Goal: Task Accomplishment & Management: Use online tool/utility

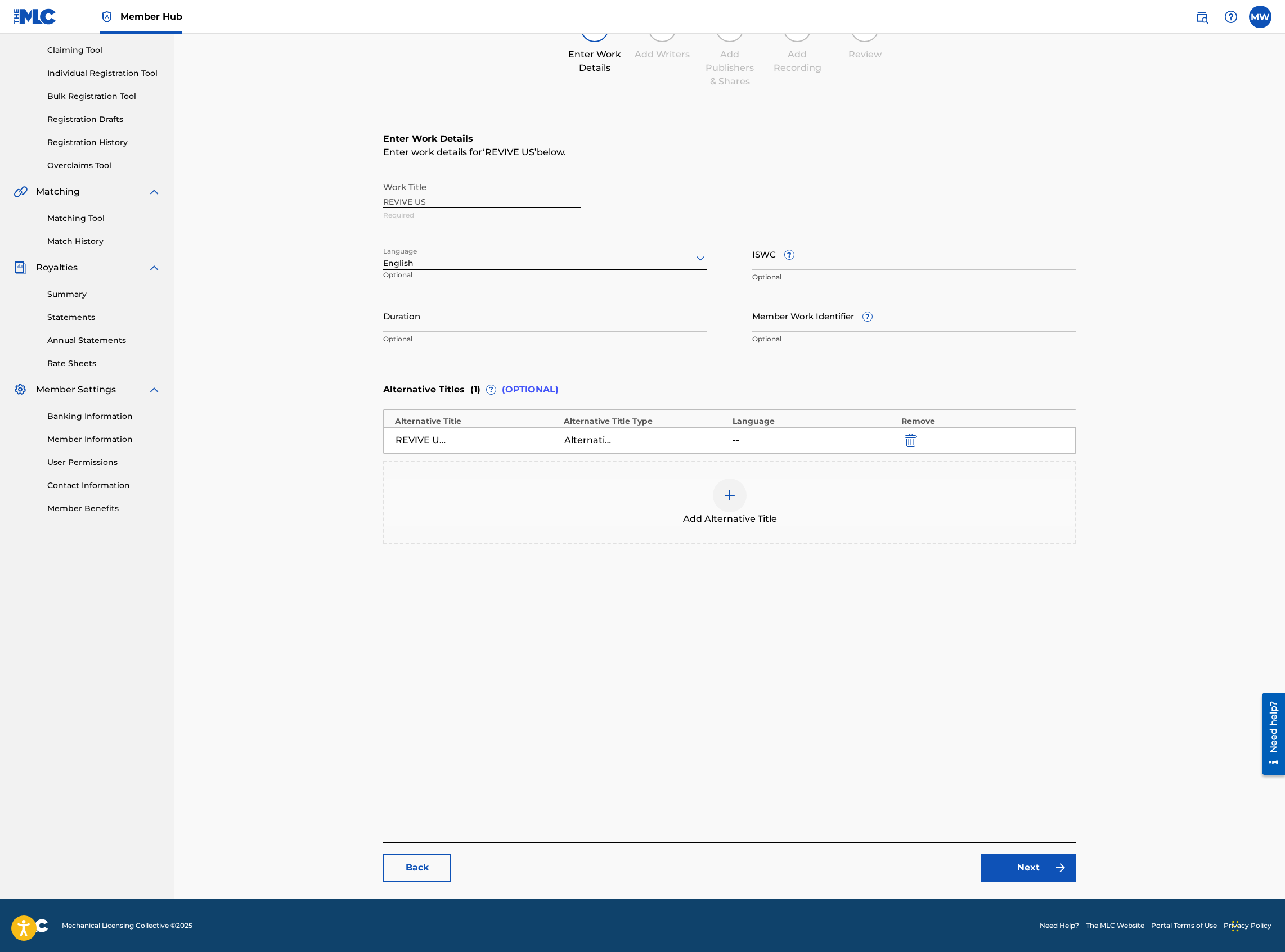
scroll to position [115, 0]
click at [430, 864] on link "Back" at bounding box center [417, 867] width 67 height 28
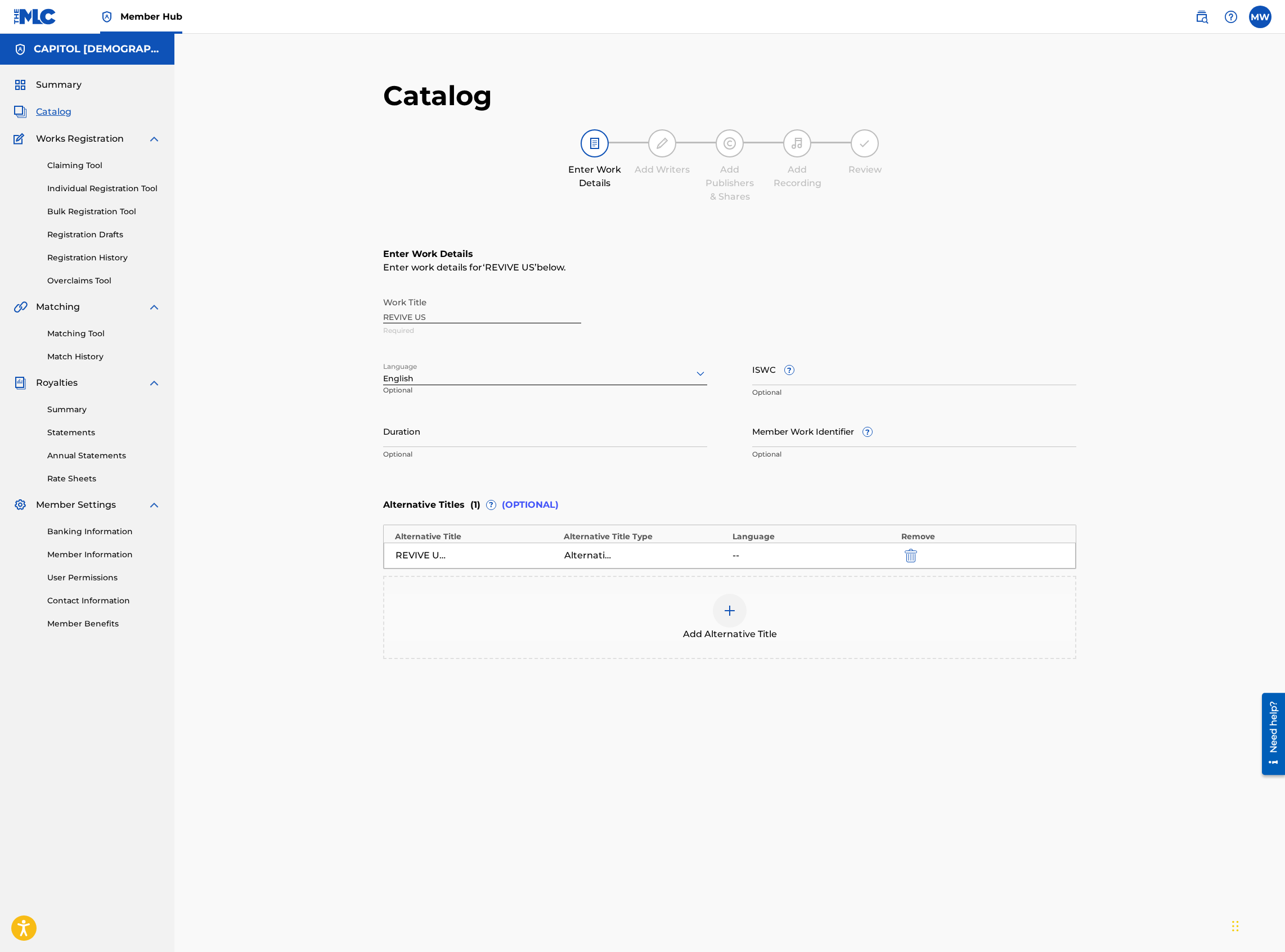
scroll to position [115, 0]
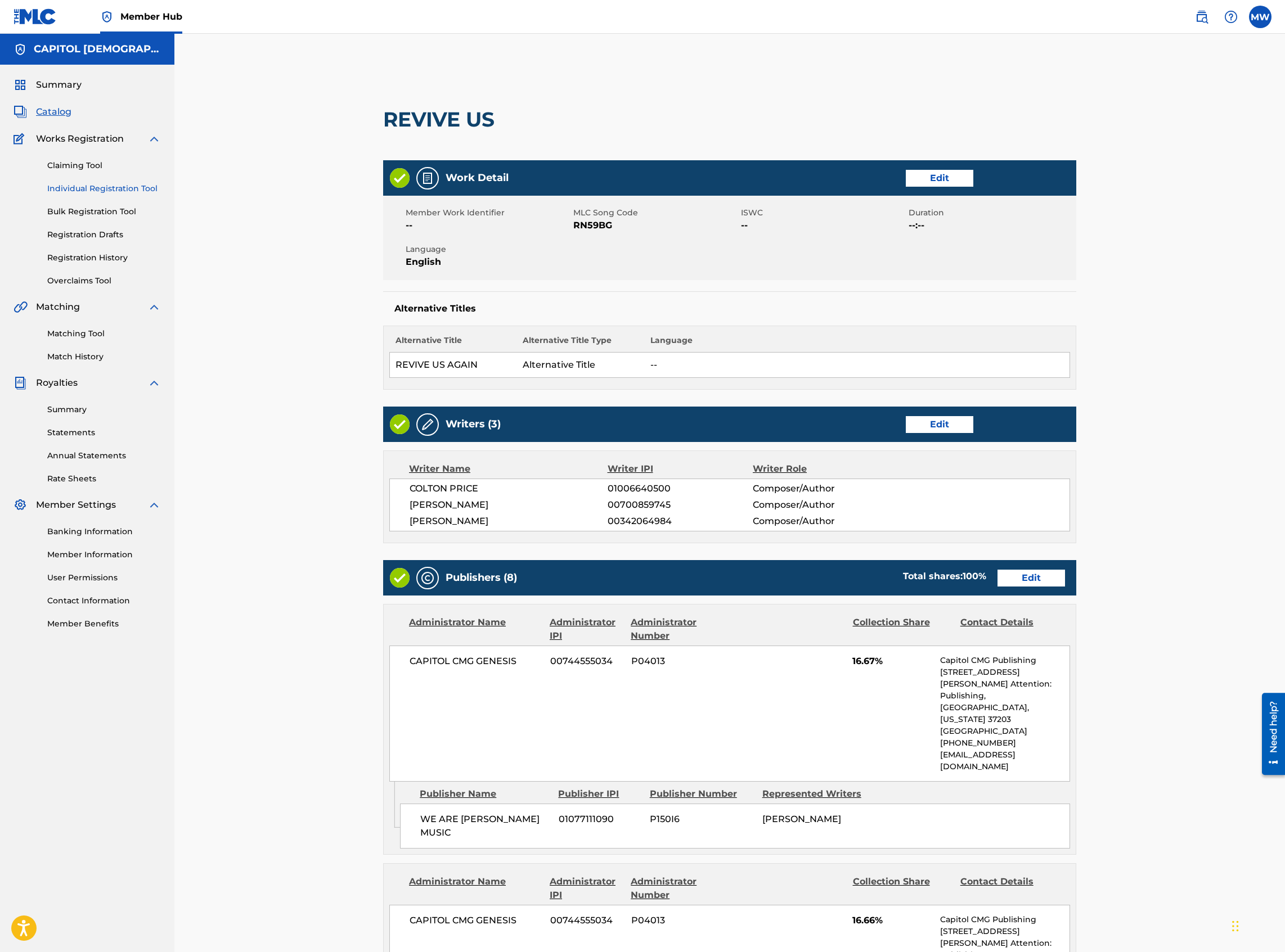
click at [113, 192] on link "Individual Registration Tool" at bounding box center [104, 189] width 114 height 12
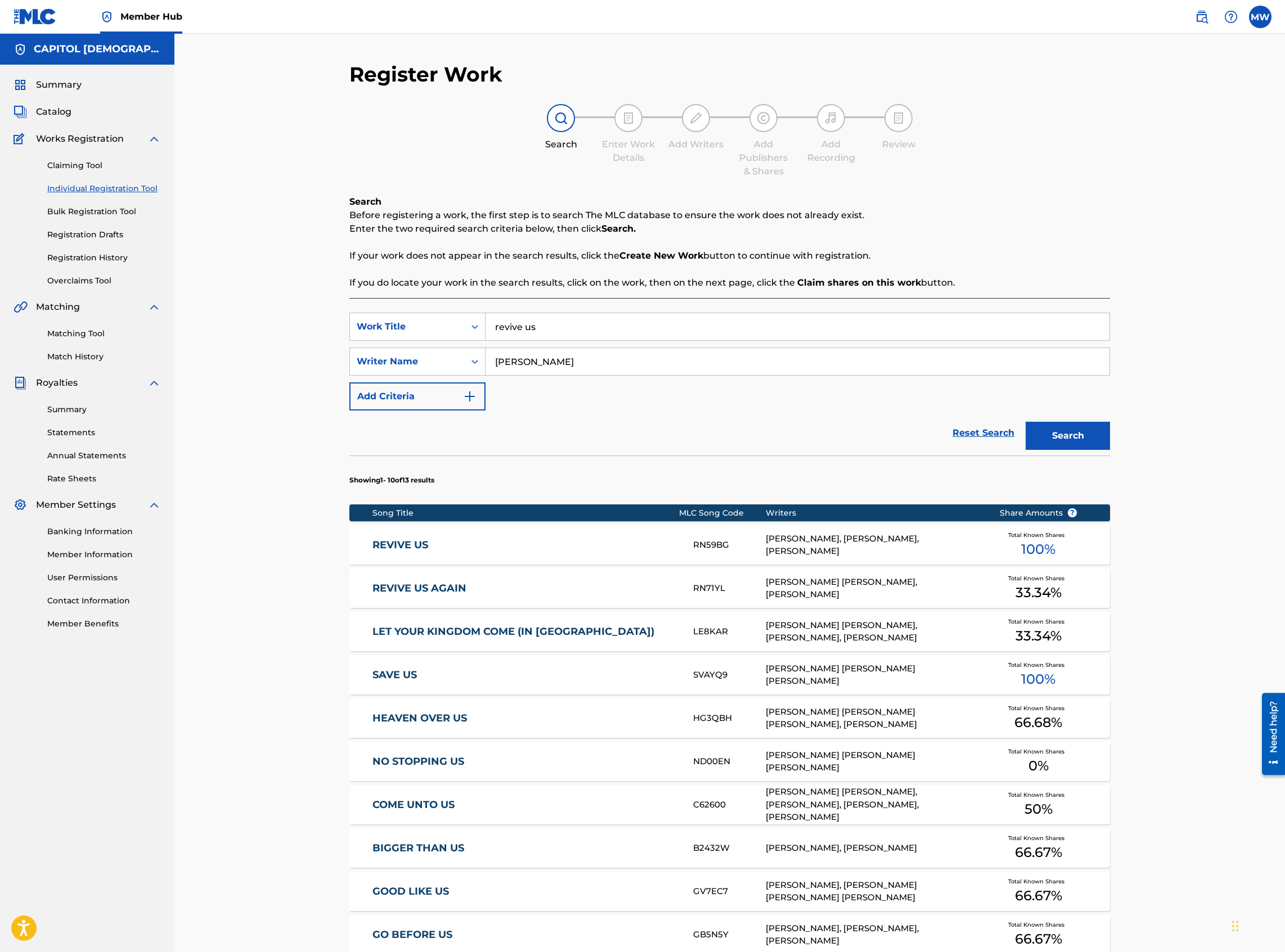
click at [412, 594] on link "REVIVE US AGAIN" at bounding box center [525, 588] width 306 height 13
drag, startPoint x: 550, startPoint y: 331, endPoint x: 479, endPoint y: 325, distance: 71.3
click at [480, 325] on div "SearchWithCriteriada23c0fb-5550-40a8-8c65-e57d69af1491 Work Title revive us" at bounding box center [729, 327] width 761 height 28
type input "that's mercy"
click at [579, 415] on div "Reset Search Search" at bounding box center [729, 432] width 761 height 45
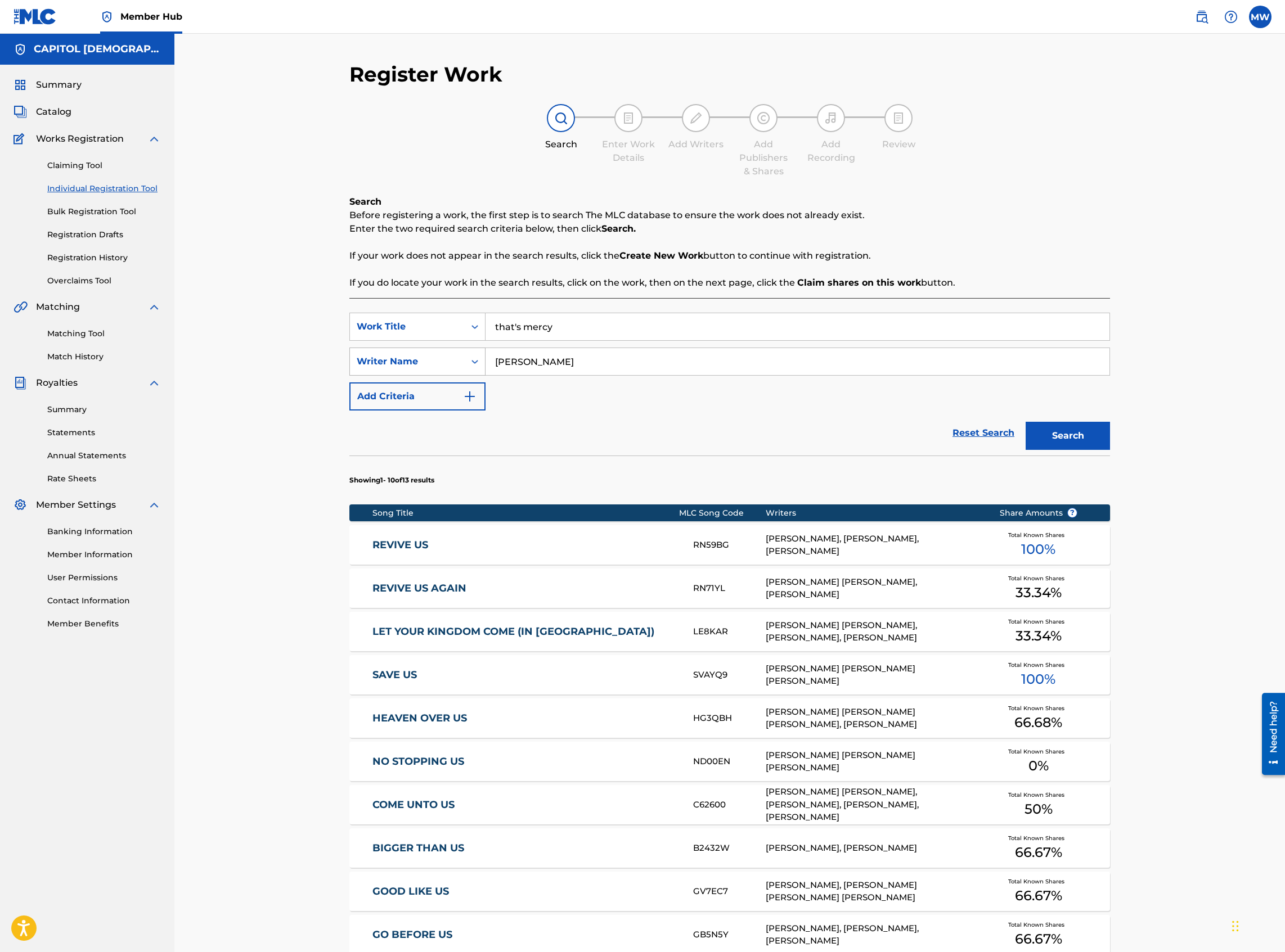
drag, startPoint x: 566, startPoint y: 365, endPoint x: 451, endPoint y: 371, distance: 115.2
click at [451, 371] on div "SearchWithCriteria29cf224c-96c1-4426-bb81-49a1ae26f9fc Writer Name [PERSON_NAME]" at bounding box center [729, 361] width 761 height 28
type input "bede"
click at [1026, 422] on button "Search" at bounding box center [1068, 436] width 84 height 28
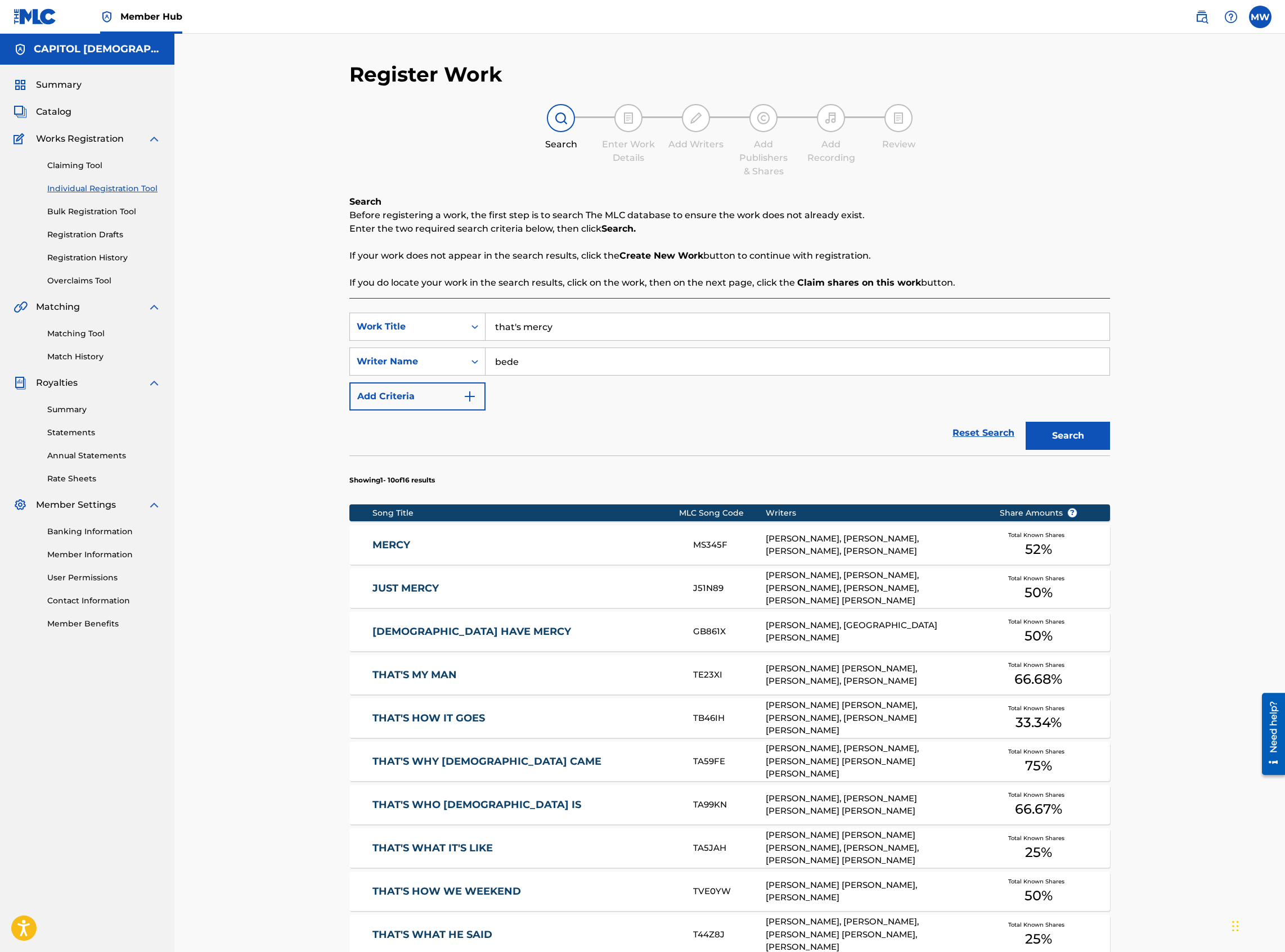
click at [404, 582] on link "JUST MERCY" at bounding box center [525, 588] width 306 height 13
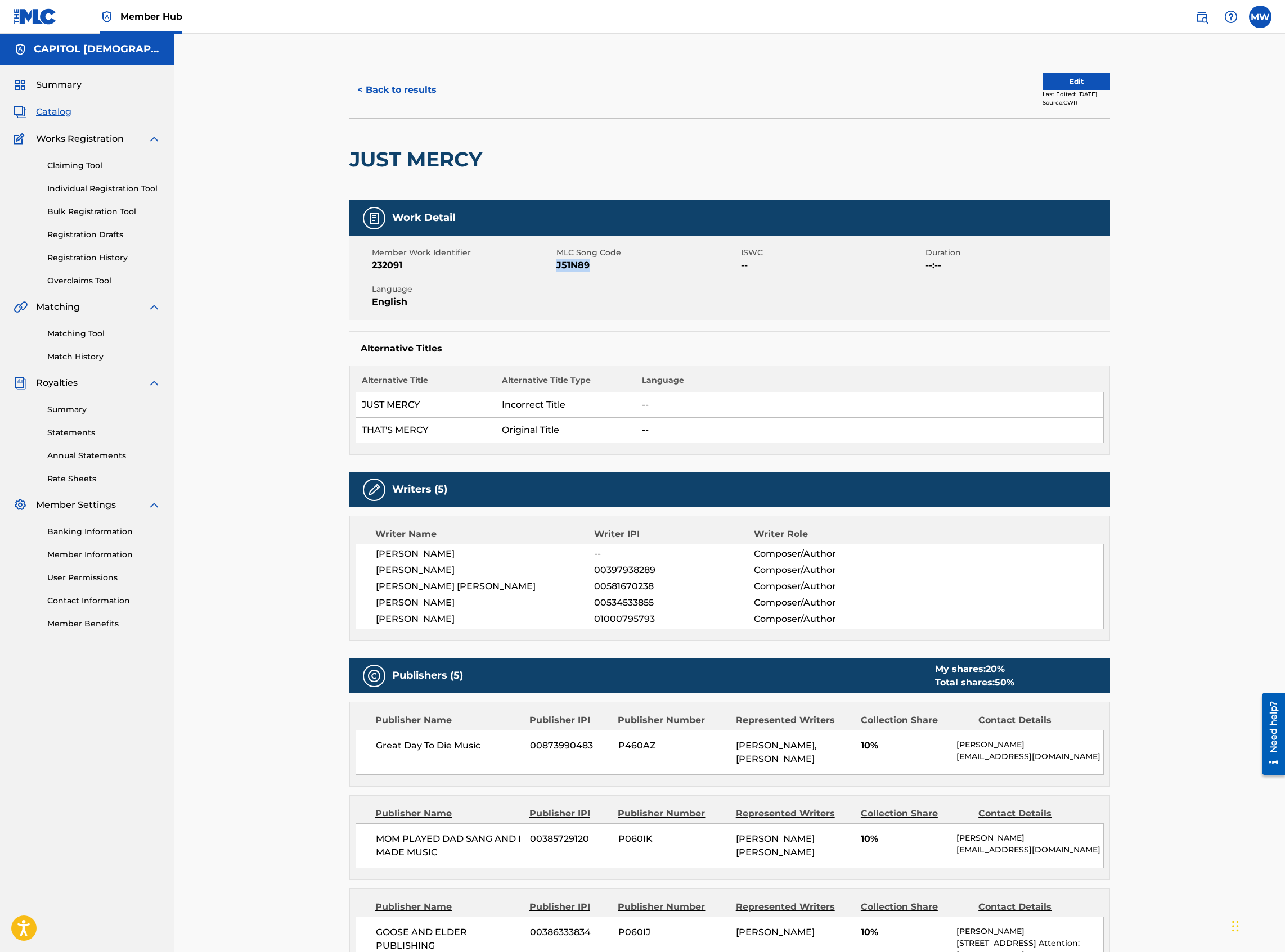
drag, startPoint x: 595, startPoint y: 266, endPoint x: 557, endPoint y: 272, distance: 38.5
click at [557, 272] on span "J51N89" at bounding box center [647, 265] width 182 height 14
copy span "J51N89"
click at [392, 90] on button "< Back to results" at bounding box center [396, 90] width 95 height 28
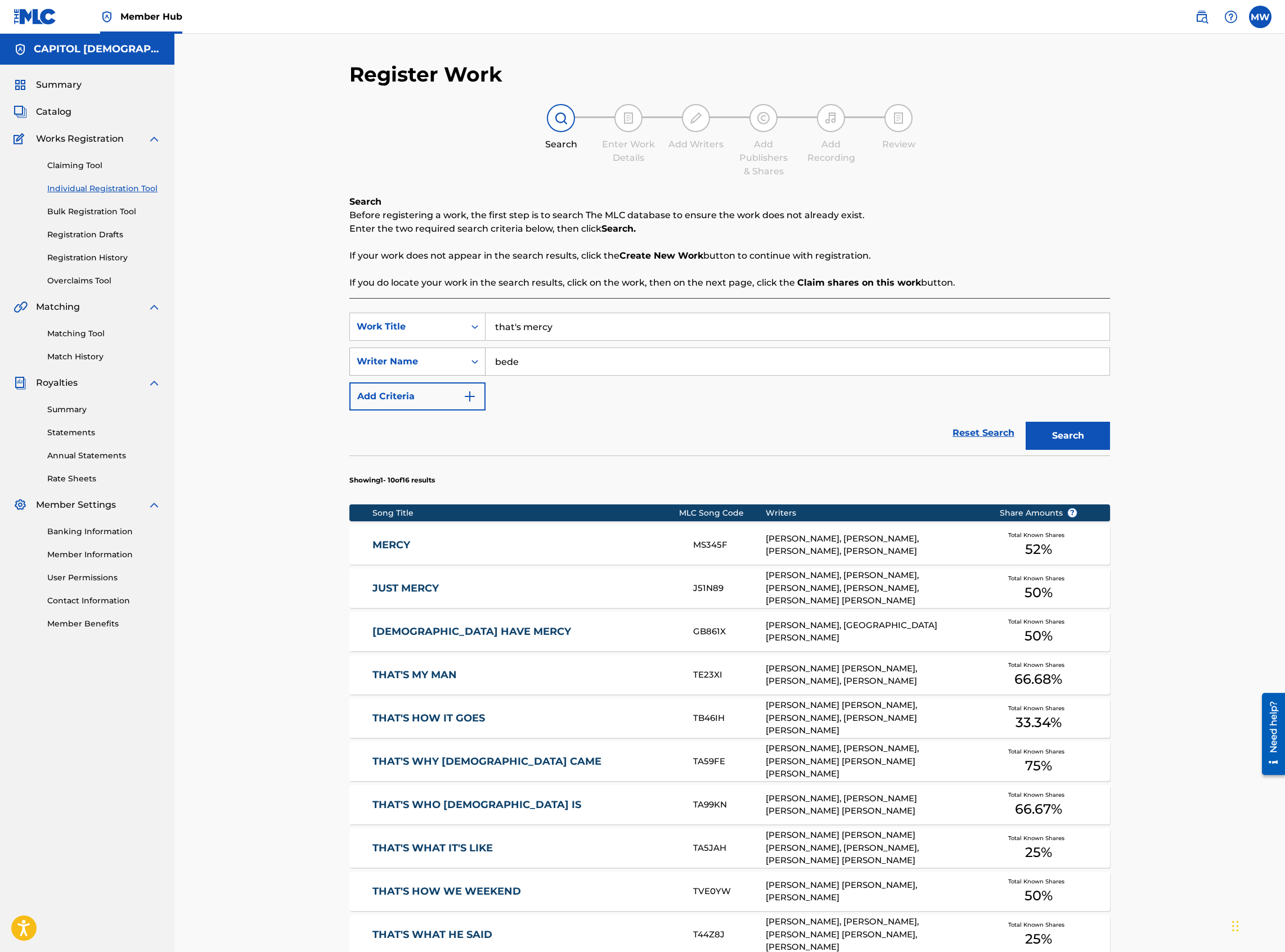
drag, startPoint x: 516, startPoint y: 367, endPoint x: 474, endPoint y: 367, distance: 42.0
click at [474, 367] on div "SearchWithCriteria29cf224c-96c1-4426-bb81-49a1ae26f9fc Writer Name bede" at bounding box center [729, 361] width 761 height 28
drag, startPoint x: 557, startPoint y: 324, endPoint x: 487, endPoint y: 327, distance: 70.1
click at [487, 327] on input "that's mercy" at bounding box center [797, 327] width 624 height 27
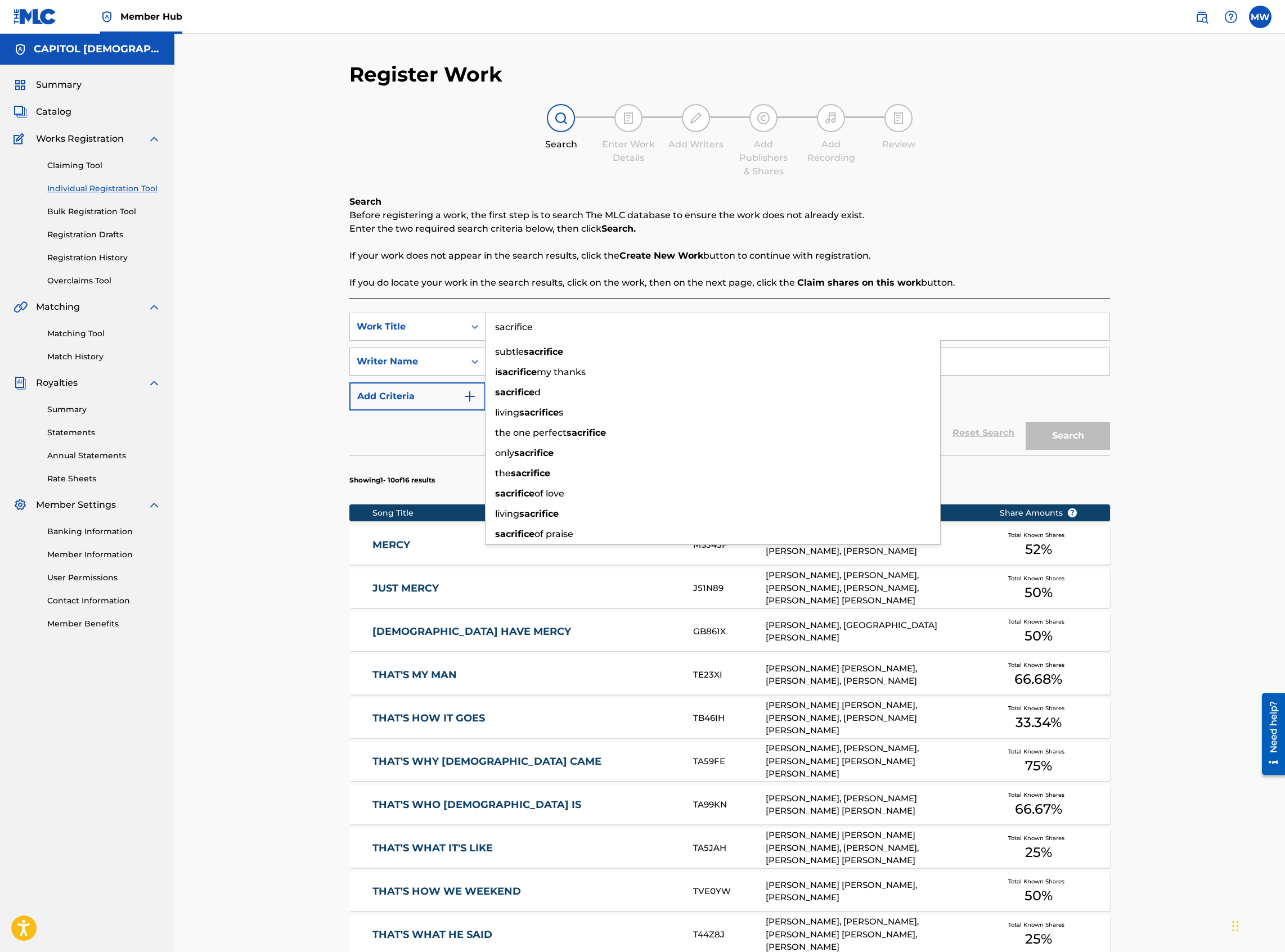
type input "sacrifice"
click at [549, 297] on div "Search Before registering a work, the first step is to search The MLC database …" at bounding box center [729, 625] width 761 height 862
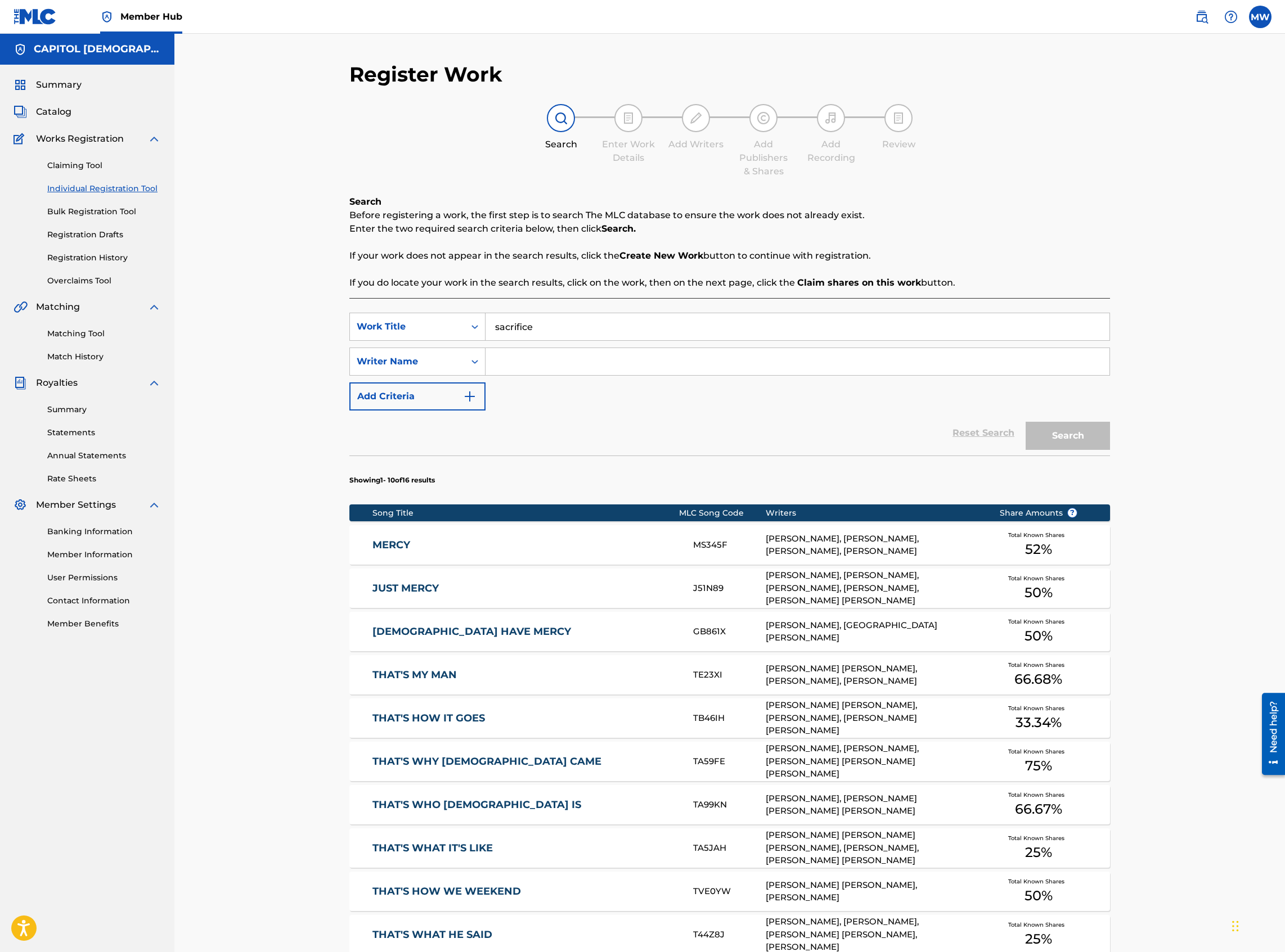
click at [536, 358] on input "Search Form" at bounding box center [797, 361] width 624 height 27
type input "kaelob"
click at [1026, 422] on button "Search" at bounding box center [1068, 436] width 84 height 28
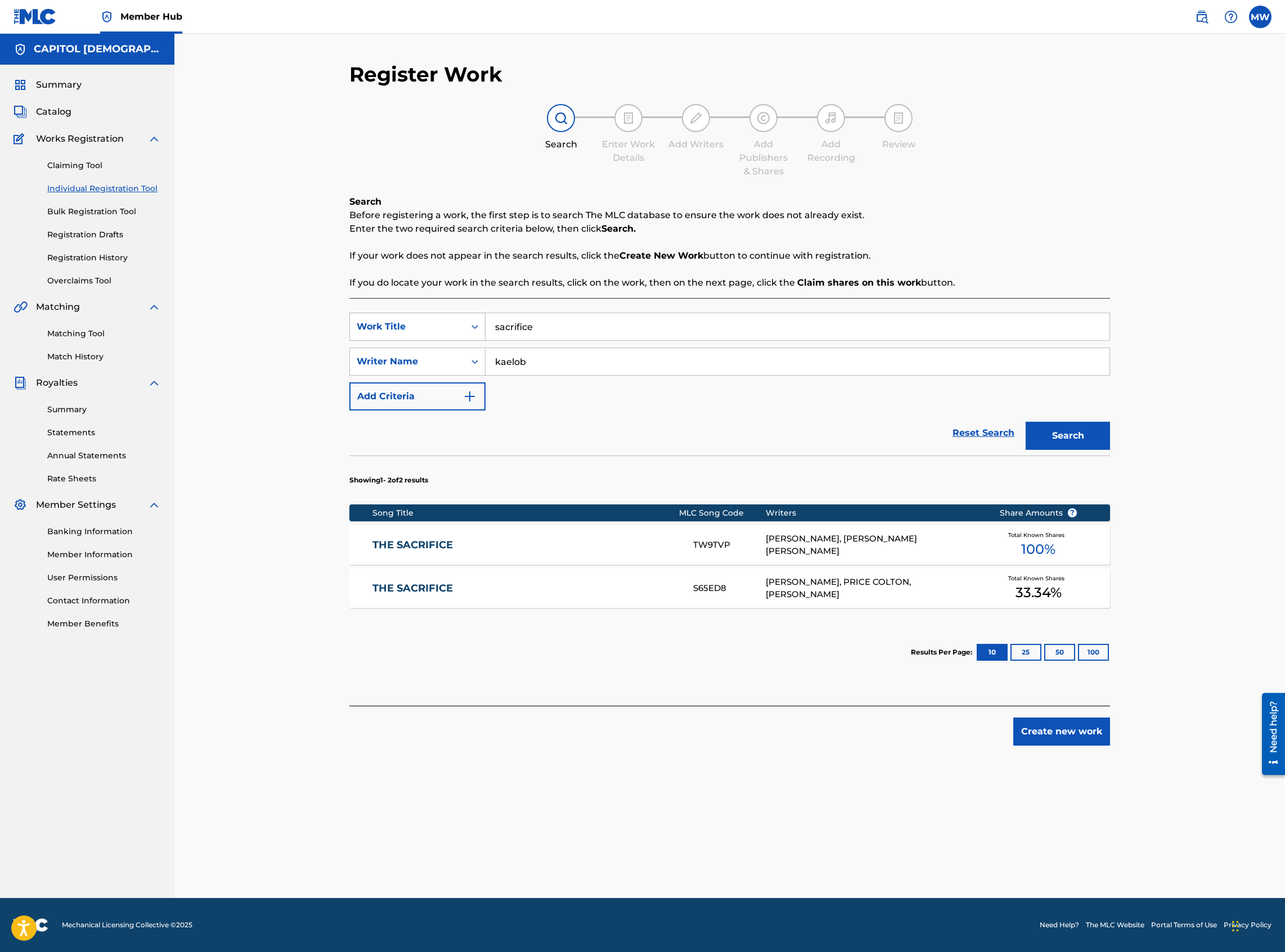
drag, startPoint x: 564, startPoint y: 333, endPoint x: 465, endPoint y: 318, distance: 100.1
click at [465, 318] on div "SearchWithCriteriada23c0fb-5550-40a8-8c65-e57d69af1491 Work Title sacrifice" at bounding box center [729, 327] width 761 height 28
type input "dance with you"
click at [463, 425] on div "Reset Search Search" at bounding box center [729, 432] width 761 height 45
drag, startPoint x: 544, startPoint y: 367, endPoint x: 480, endPoint y: 360, distance: 64.4
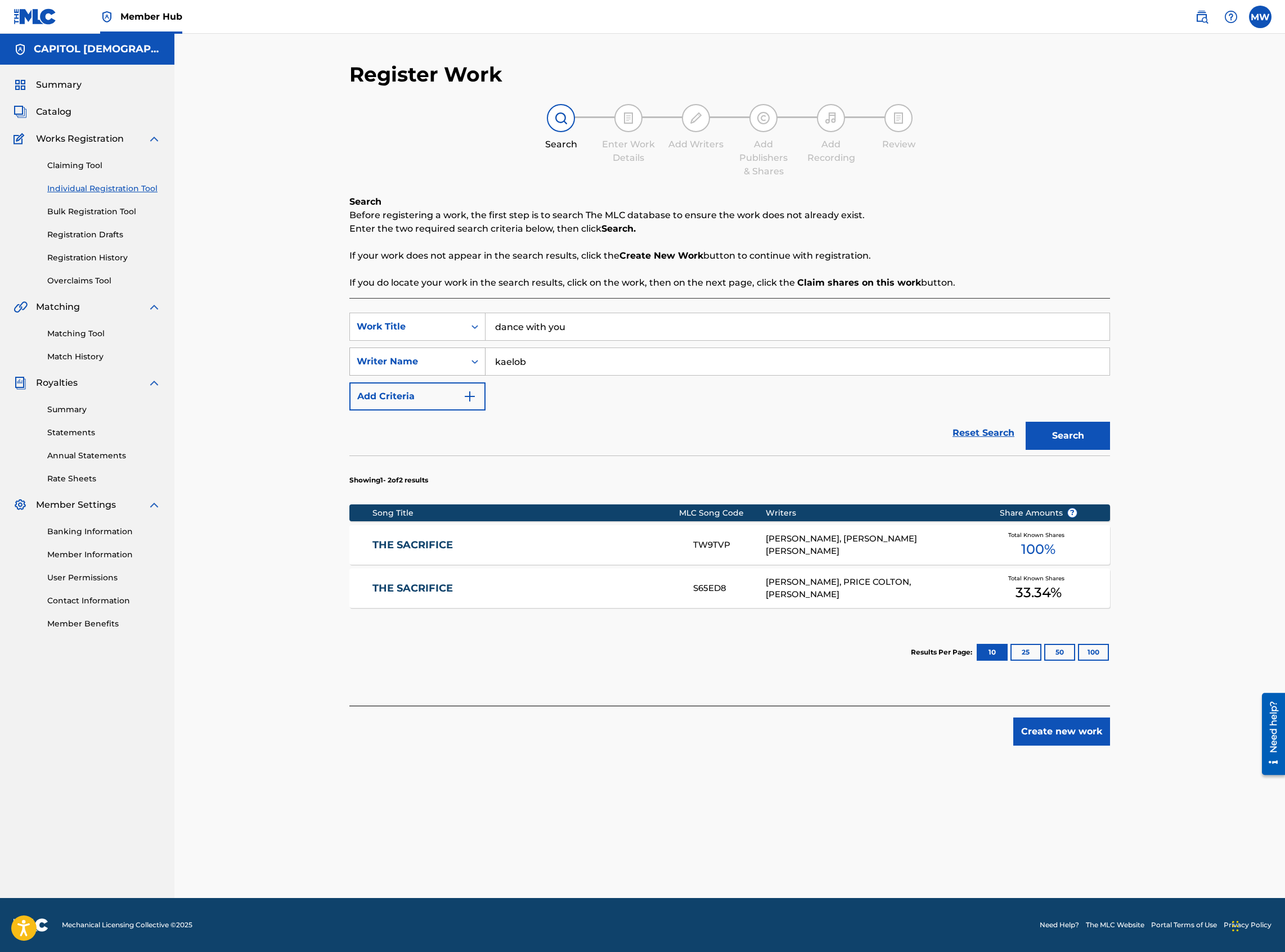
click at [480, 360] on div "SearchWithCriteria29cf224c-96c1-4426-bb81-49a1ae26f9fc Writer Name kaelob" at bounding box center [729, 361] width 761 height 28
type input "[PERSON_NAME]"
click at [1026, 422] on button "Search" at bounding box center [1068, 436] width 84 height 28
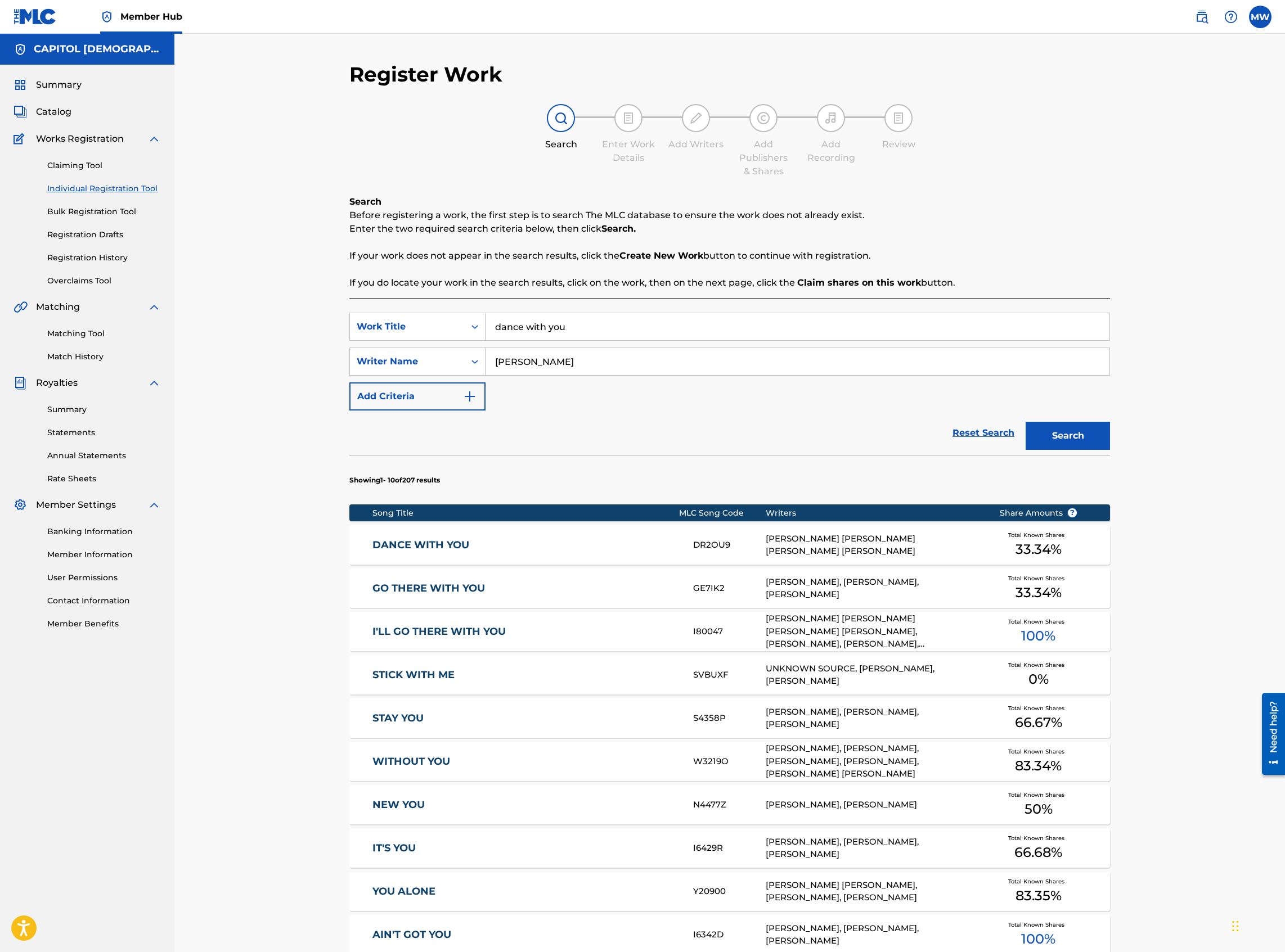
click at [428, 536] on div "DANCE WITH YOU DR2OU9 [PERSON_NAME] [PERSON_NAME] [PERSON_NAME] [PERSON_NAME] T…" at bounding box center [729, 545] width 761 height 40
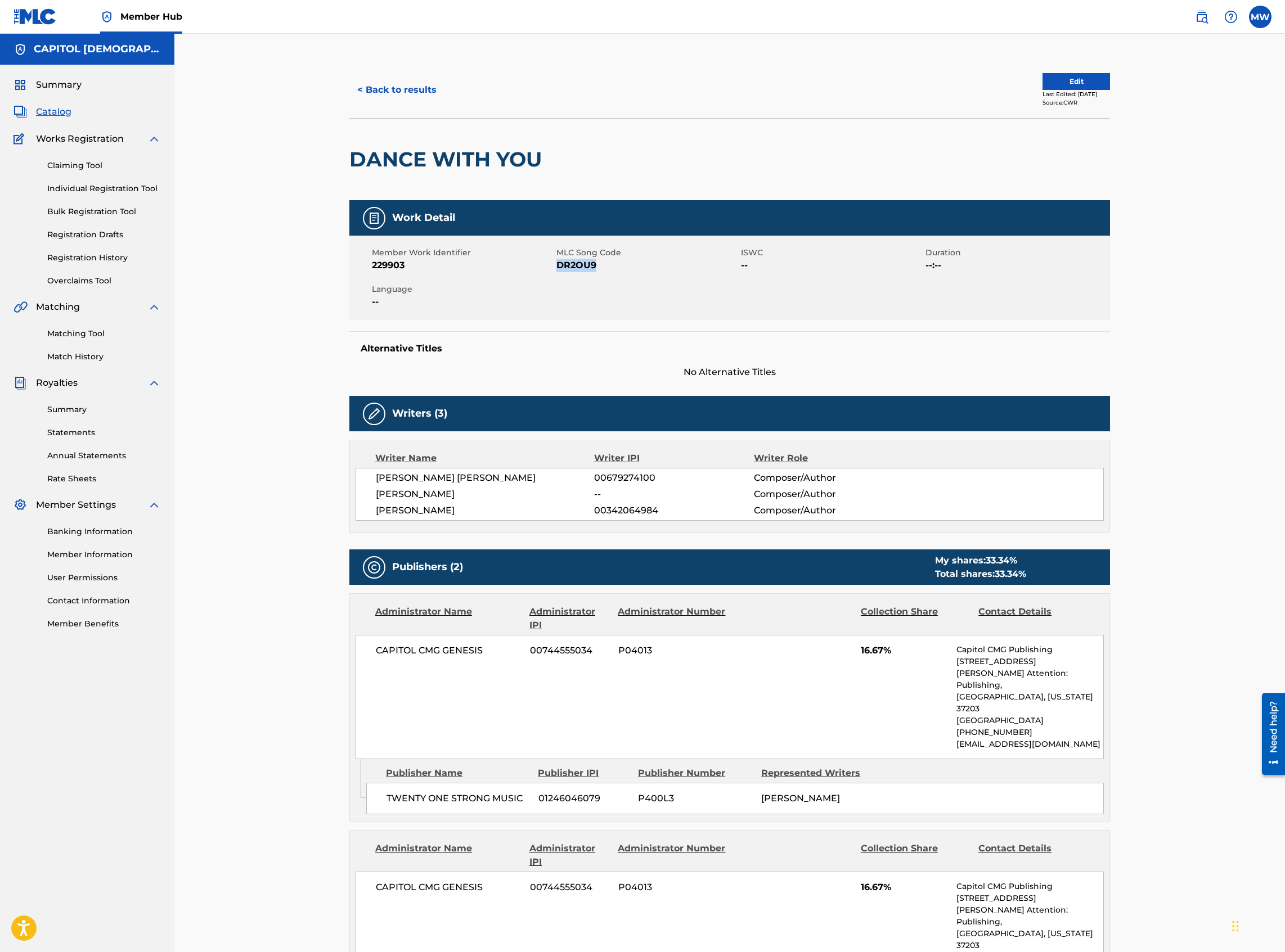
drag, startPoint x: 596, startPoint y: 266, endPoint x: 558, endPoint y: 266, distance: 38.0
click at [558, 266] on span "DR2OU9" at bounding box center [647, 265] width 182 height 14
copy span "DR2OU9"
click at [410, 85] on button "< Back to results" at bounding box center [396, 90] width 95 height 28
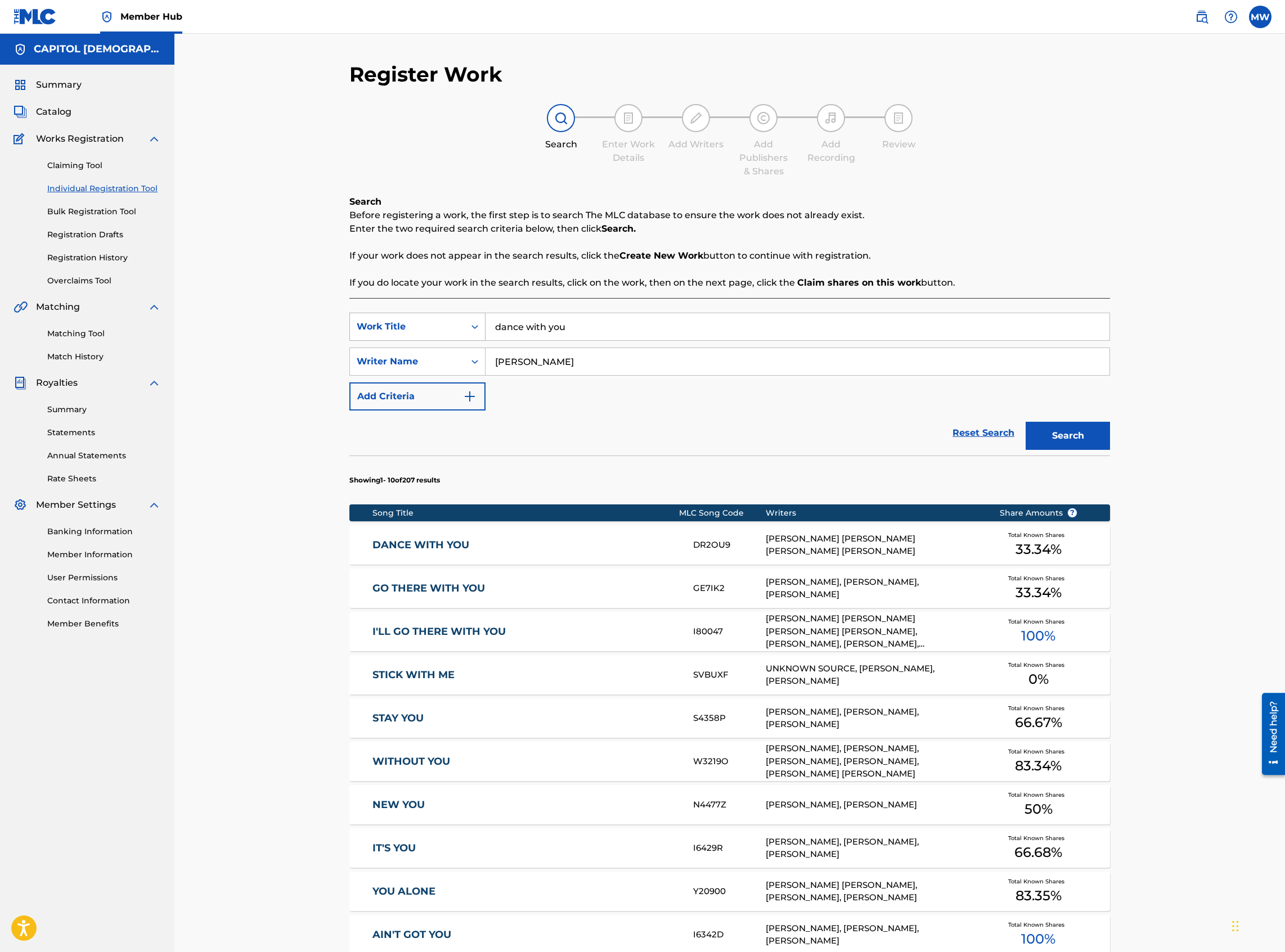
drag, startPoint x: 570, startPoint y: 333, endPoint x: 465, endPoint y: 320, distance: 105.8
click at [465, 320] on div "SearchWithCriteriada23c0fb-5550-40a8-8c65-e57d69af1491 Work Title dance with you" at bounding box center [729, 327] width 761 height 28
type input "what my lungs are for"
click at [1026, 422] on button "Search" at bounding box center [1068, 436] width 84 height 28
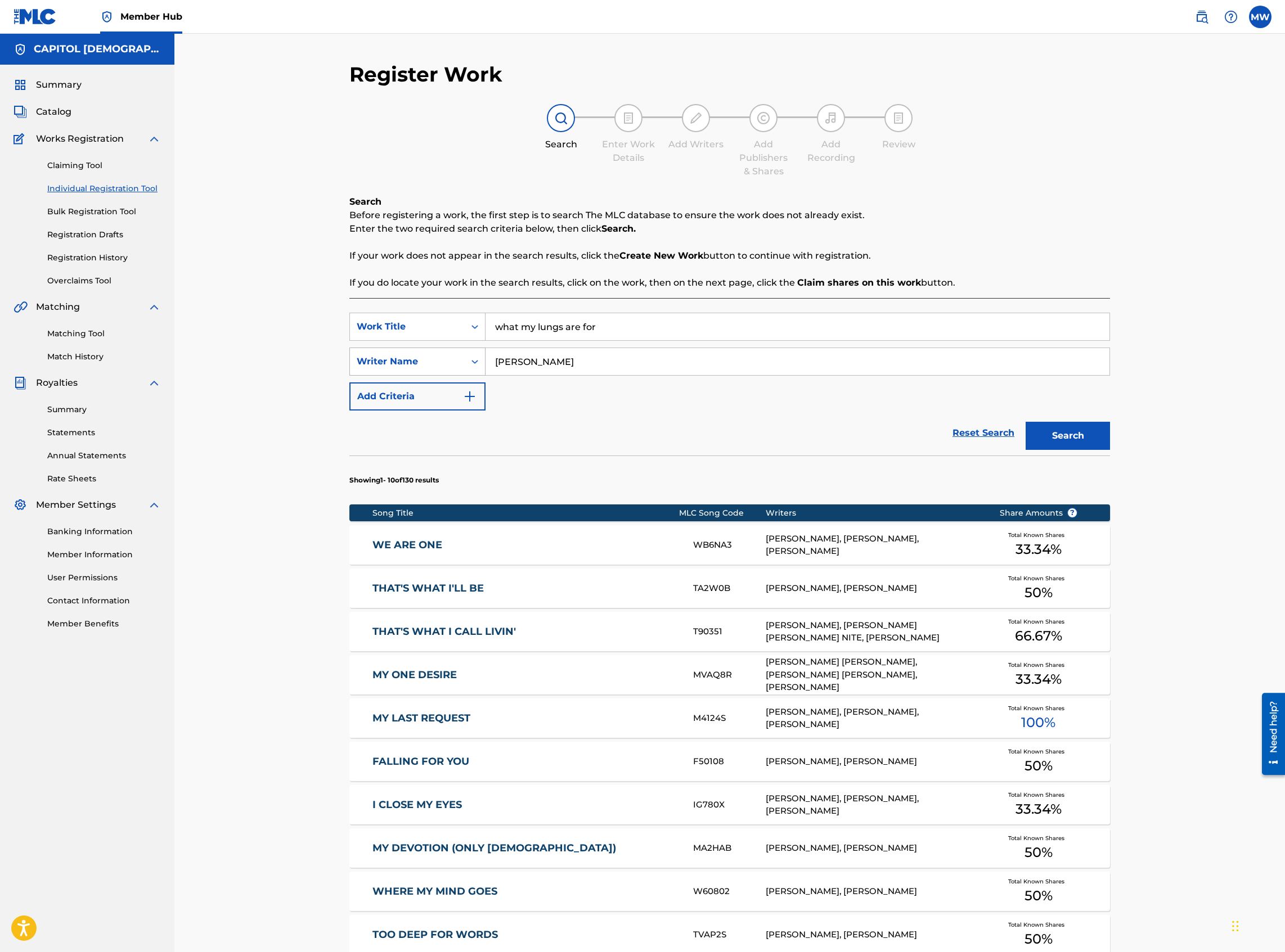
drag, startPoint x: 544, startPoint y: 370, endPoint x: 466, endPoint y: 365, distance: 78.2
click at [466, 365] on div "SearchWithCriteria29cf224c-96c1-4426-bb81-49a1ae26f9fc Writer Name [PERSON_NAME]" at bounding box center [729, 361] width 761 height 28
type input "[PERSON_NAME]"
click at [1026, 422] on button "Search" at bounding box center [1068, 436] width 84 height 28
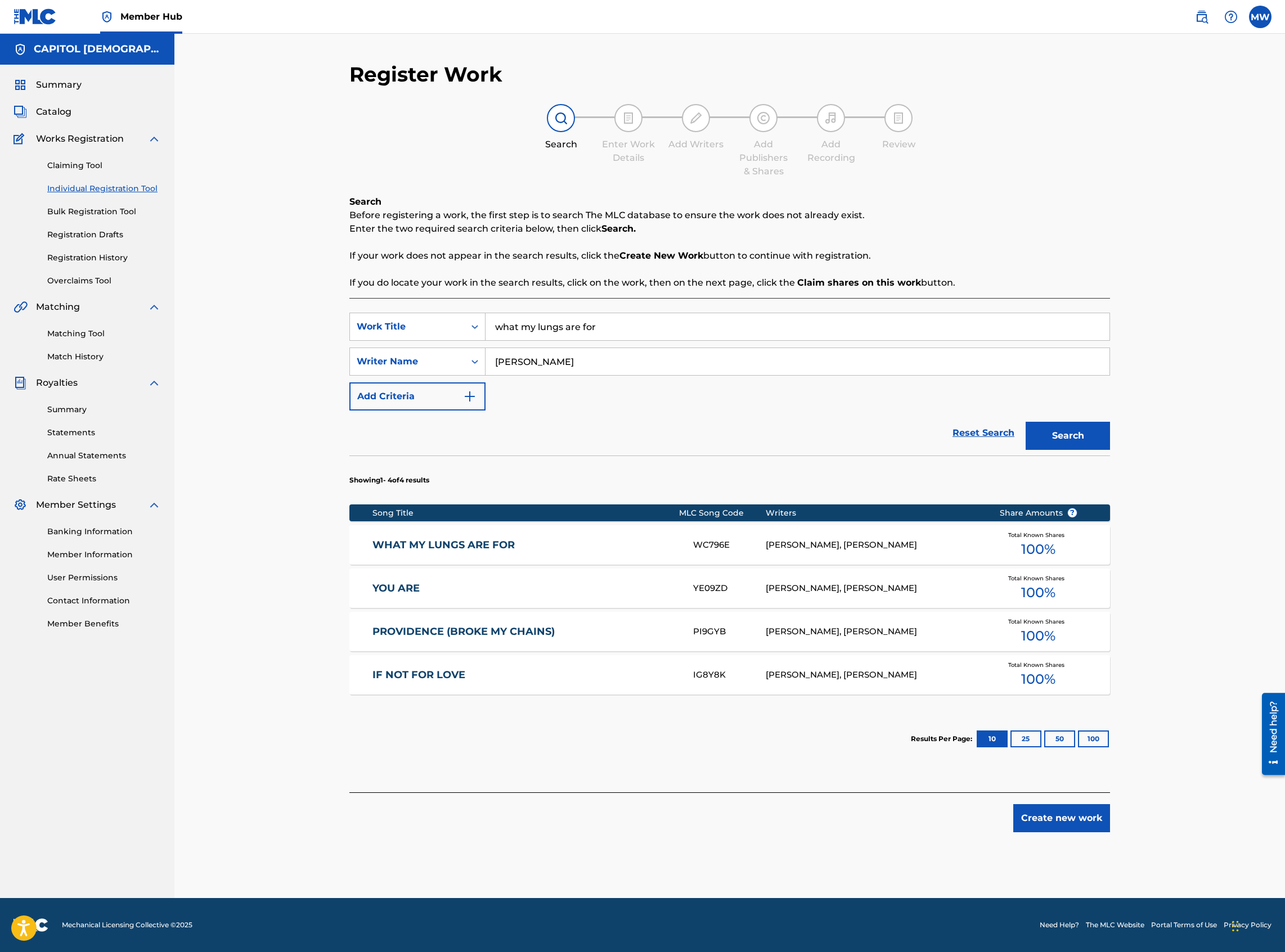
click at [462, 533] on div "WHAT MY LUNGS ARE FOR WC796E [PERSON_NAME], [PERSON_NAME] Total Known Shares 10…" at bounding box center [729, 545] width 761 height 40
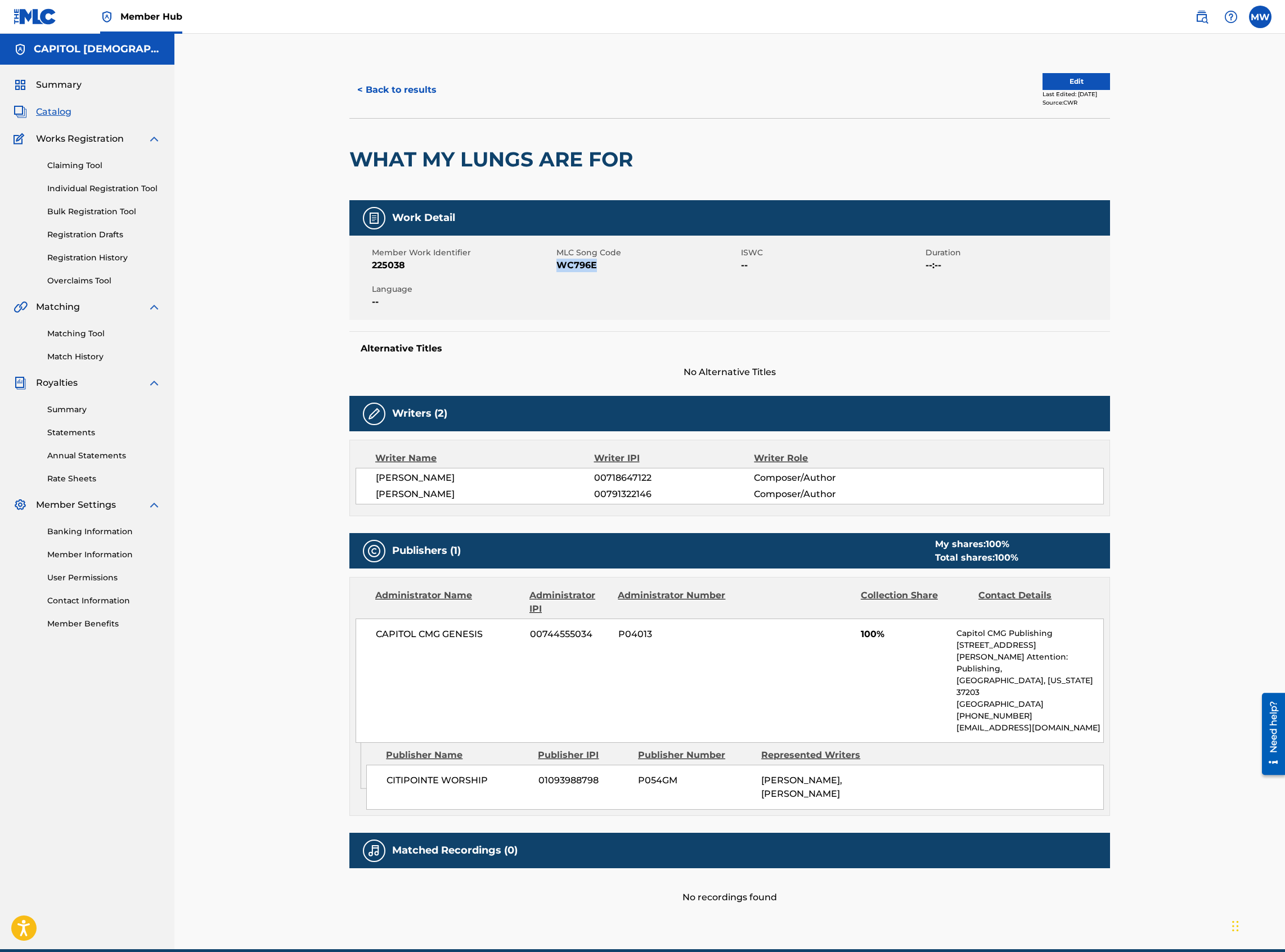
drag, startPoint x: 597, startPoint y: 264, endPoint x: 557, endPoint y: 264, distance: 40.0
click at [557, 264] on span "WC796E" at bounding box center [647, 265] width 182 height 14
copy span "WC796E"
click at [394, 84] on button "< Back to results" at bounding box center [396, 90] width 95 height 28
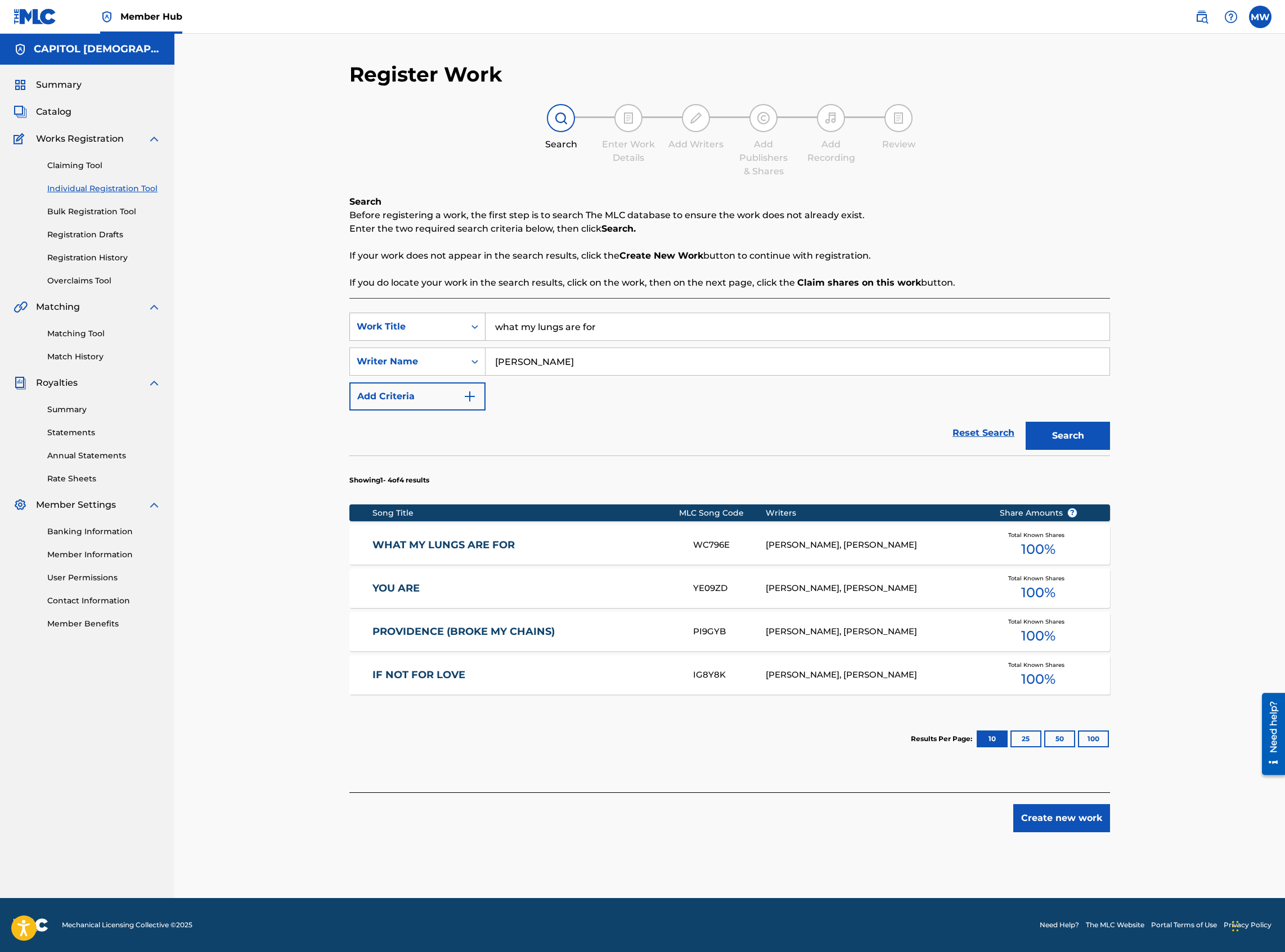
drag, startPoint x: 603, startPoint y: 329, endPoint x: 482, endPoint y: 314, distance: 121.9
click at [482, 314] on div "SearchWithCriteriada23c0fb-5550-40a8-8c65-e57d69af1491 Work Title what my lungs…" at bounding box center [729, 327] width 761 height 28
type input "golgotha"
click at [406, 437] on div "Reset Search Search" at bounding box center [729, 432] width 761 height 45
drag, startPoint x: 532, startPoint y: 360, endPoint x: 454, endPoint y: 361, distance: 78.0
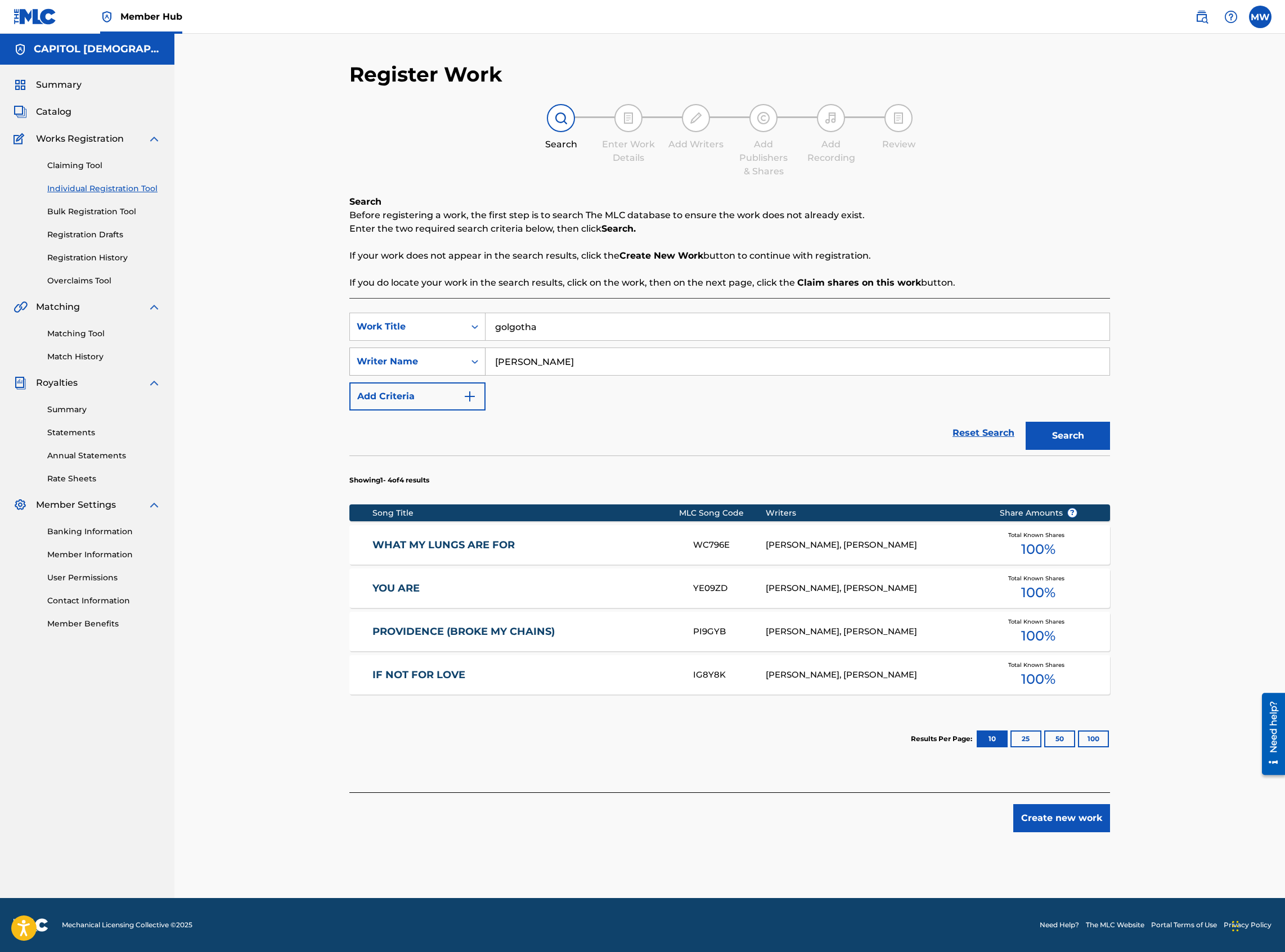
click at [454, 361] on div "SearchWithCriteria29cf224c-96c1-4426-bb81-49a1ae26f9fc Writer Name [PERSON_NAME]" at bounding box center [729, 361] width 761 height 28
type input "lake"
click at [1026, 422] on button "Search" at bounding box center [1068, 436] width 84 height 28
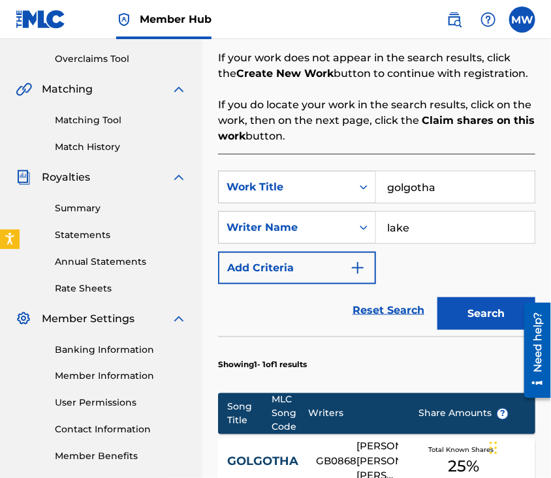
scroll to position [268, 0]
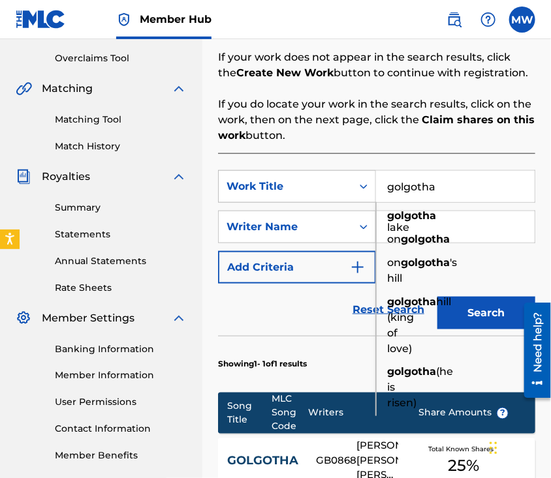
drag, startPoint x: 436, startPoint y: 187, endPoint x: 339, endPoint y: 181, distance: 96.7
click at [339, 181] on div "SearchWithCriteriada23c0fb-5550-40a8-8c65-e57d69af1491 Work Title golgotha golg…" at bounding box center [376, 186] width 317 height 33
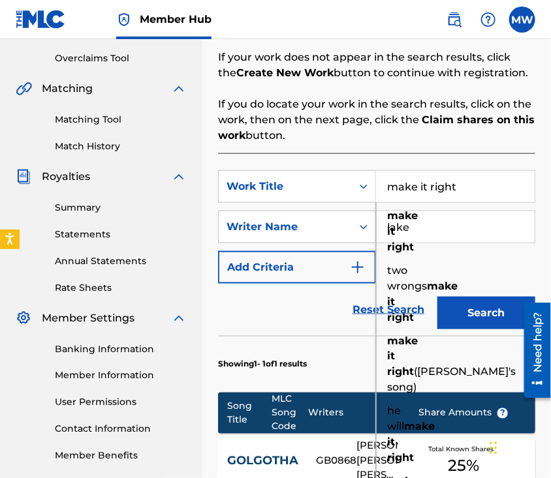
type input "make it right"
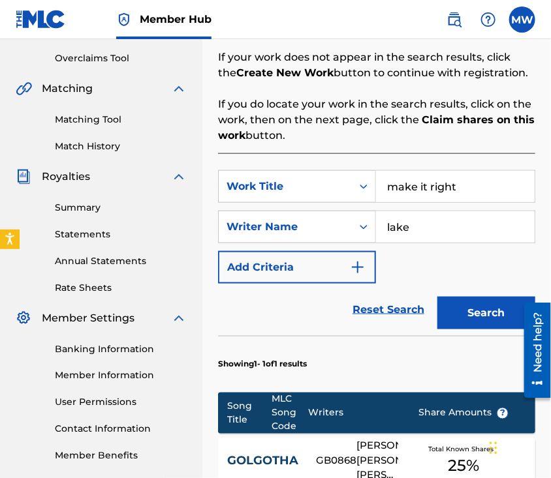
click at [437, 233] on input "lake" at bounding box center [455, 226] width 159 height 31
type input "l"
type input "bede"
click at [437, 297] on button "Search" at bounding box center [486, 313] width 98 height 33
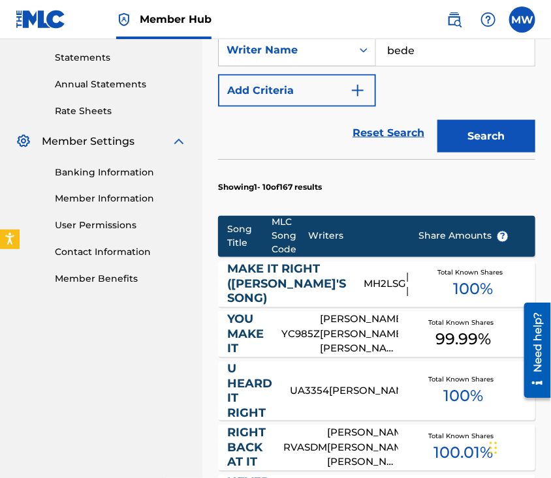
scroll to position [452, 0]
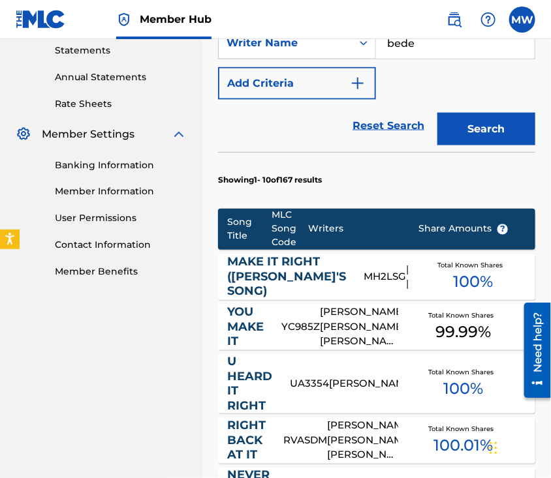
click at [266, 281] on link "MAKE IT RIGHT ([PERSON_NAME]'S SONG)" at bounding box center [287, 277] width 119 height 44
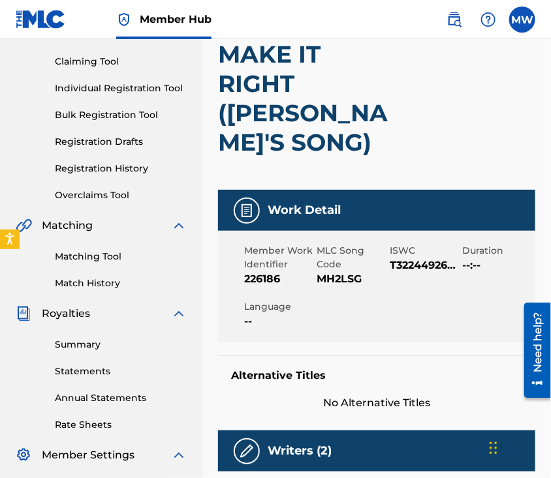
scroll to position [136, 0]
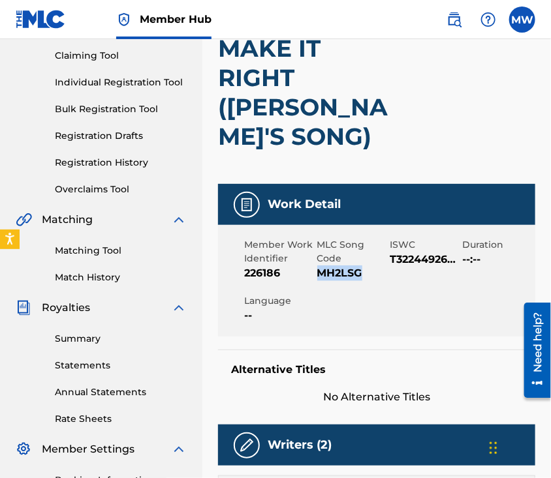
drag, startPoint x: 369, startPoint y: 269, endPoint x: 317, endPoint y: 269, distance: 52.9
click at [317, 269] on span "MH2LSG" at bounding box center [352, 274] width 70 height 16
click at [345, 305] on div "Member Work Identifier 226186 MLC Song Code MH2LSG ISWC T3224492659 Duration --…" at bounding box center [376, 281] width 317 height 112
drag, startPoint x: 368, startPoint y: 274, endPoint x: 319, endPoint y: 276, distance: 49.0
click at [319, 276] on span "MH2LSG" at bounding box center [352, 274] width 70 height 16
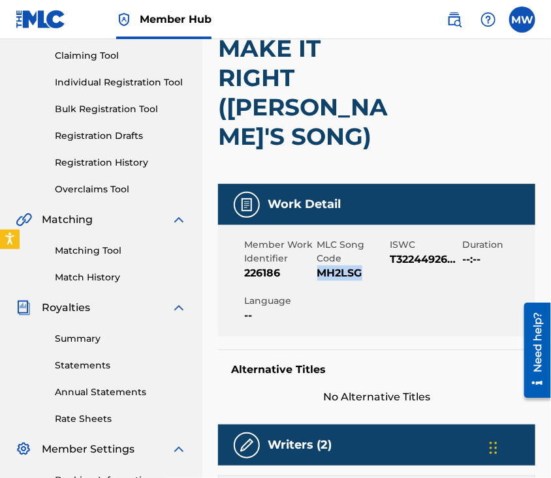
copy span "MH2LSG"
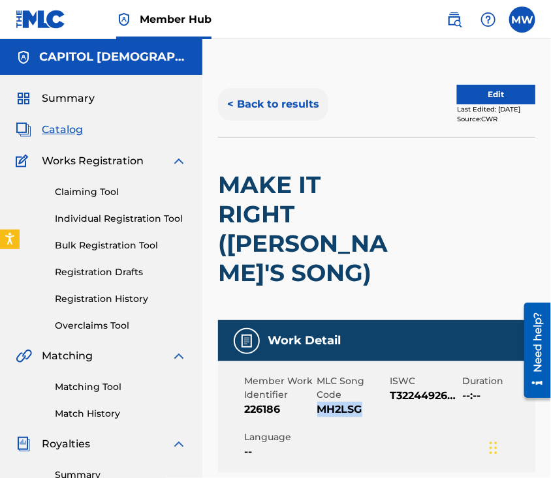
click at [281, 105] on button "< Back to results" at bounding box center [273, 104] width 110 height 33
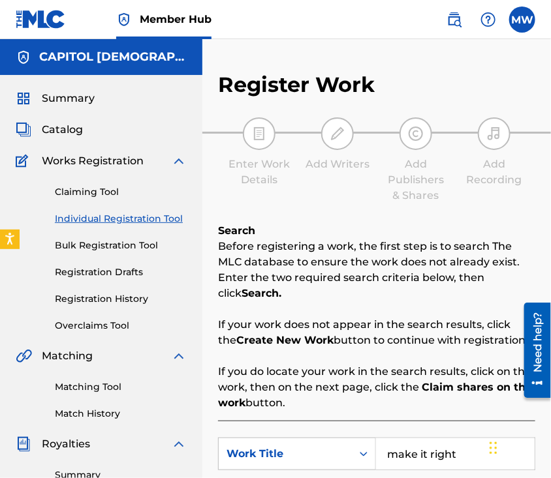
scroll to position [330, 0]
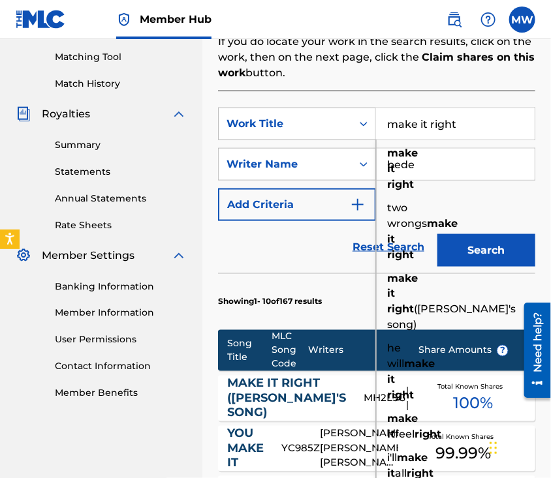
drag, startPoint x: 456, startPoint y: 131, endPoint x: 347, endPoint y: 134, distance: 109.0
click at [347, 134] on div "SearchWithCriteriada23c0fb-5550-40a8-8c65-e57d69af1491 Work Title make it right…" at bounding box center [376, 124] width 317 height 33
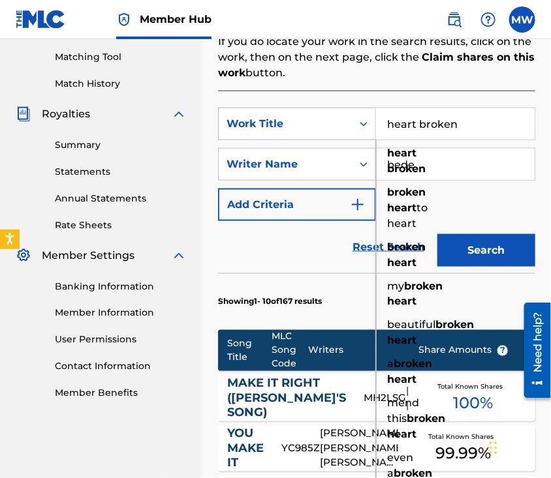
type input "heart broken"
click at [437, 234] on button "Search" at bounding box center [486, 250] width 98 height 33
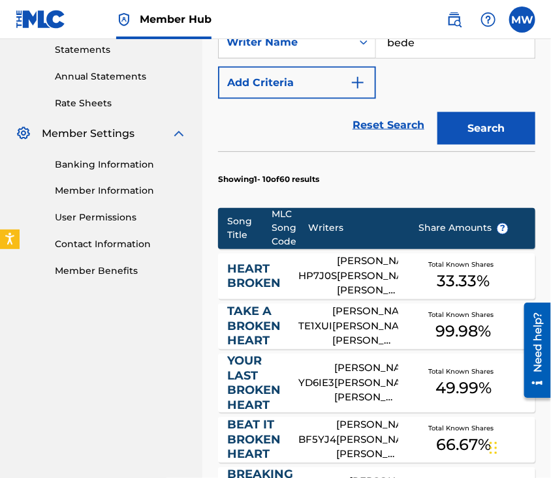
scroll to position [454, 0]
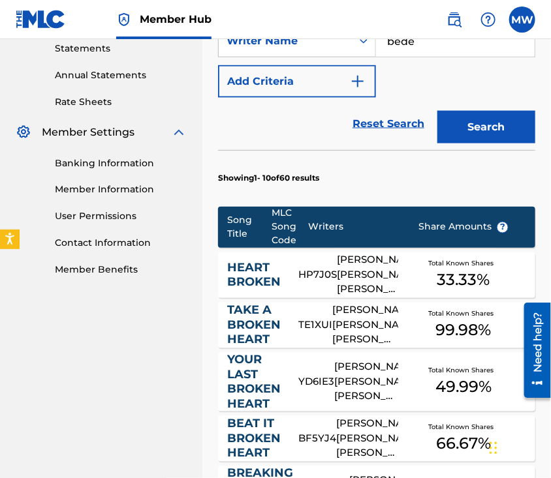
click at [261, 264] on link "HEART BROKEN" at bounding box center [255, 275] width 54 height 29
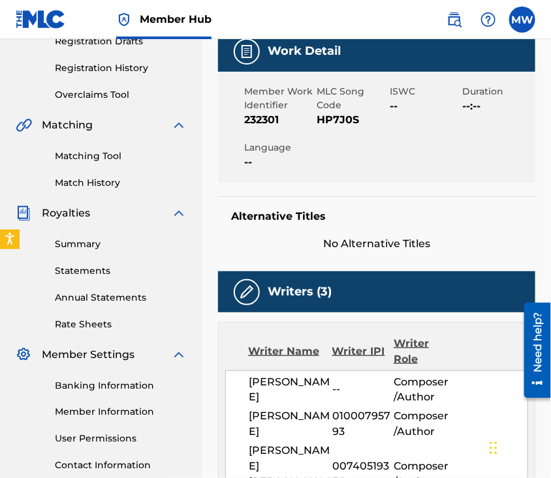
scroll to position [230, 0]
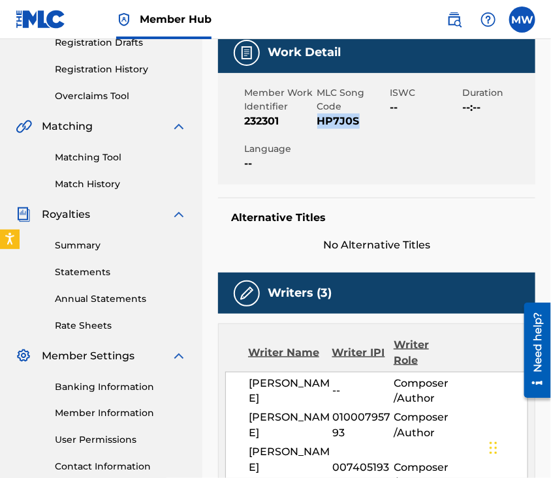
drag, startPoint x: 358, startPoint y: 118, endPoint x: 319, endPoint y: 123, distance: 40.1
click at [319, 123] on span "HP7J0S" at bounding box center [352, 122] width 70 height 16
copy span "HP7J0S"
click at [351, 189] on div "Work Detail Member Work Identifier 232301 MLC Song Code HP7J0S ISWC -- Duration…" at bounding box center [376, 142] width 317 height 221
drag, startPoint x: 358, startPoint y: 126, endPoint x: 319, endPoint y: 124, distance: 39.2
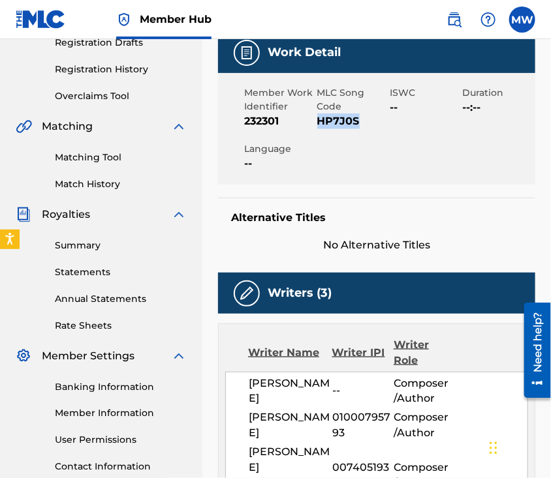
click at [319, 124] on span "HP7J0S" at bounding box center [352, 122] width 70 height 16
copy span "HP7J0S"
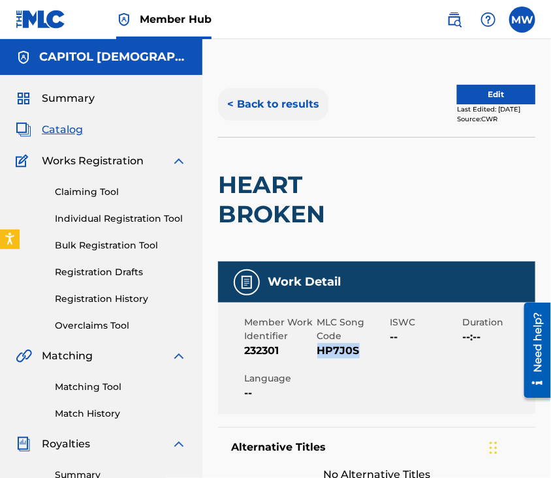
click at [282, 102] on button "< Back to results" at bounding box center [273, 104] width 110 height 33
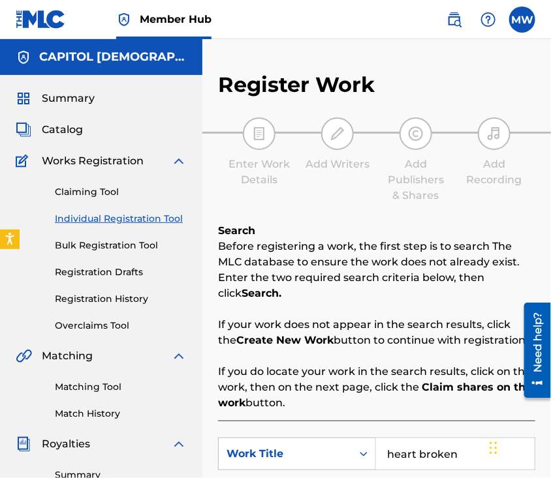
scroll to position [330, 0]
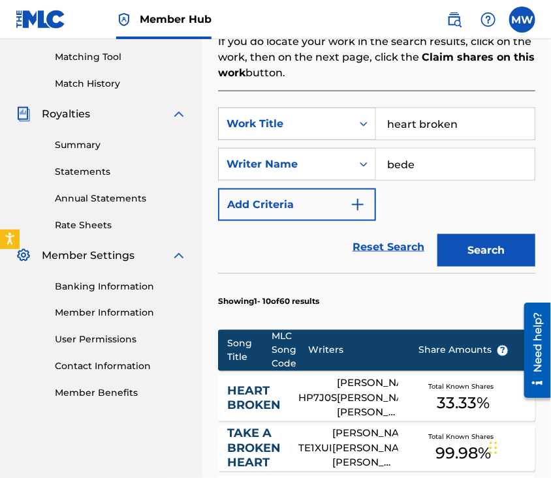
drag, startPoint x: 457, startPoint y: 125, endPoint x: 323, endPoint y: 117, distance: 134.0
click at [323, 117] on div "SearchWithCriteriada23c0fb-5550-40a8-8c65-e57d69af1491 Work Title heart broken" at bounding box center [376, 124] width 317 height 33
type input "love you if you let me"
drag, startPoint x: 426, startPoint y: 159, endPoint x: 330, endPoint y: 172, distance: 96.9
click at [330, 172] on div "SearchWithCriteria29cf224c-96c1-4426-bb81-49a1ae26f9fc Writer Name bede" at bounding box center [376, 164] width 317 height 33
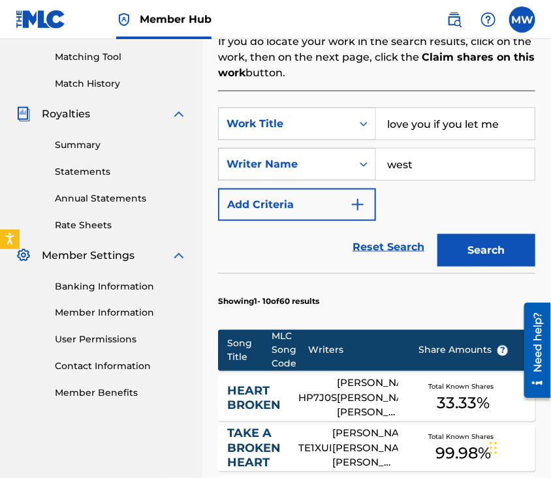
type input "west"
click at [437, 234] on button "Search" at bounding box center [486, 250] width 98 height 33
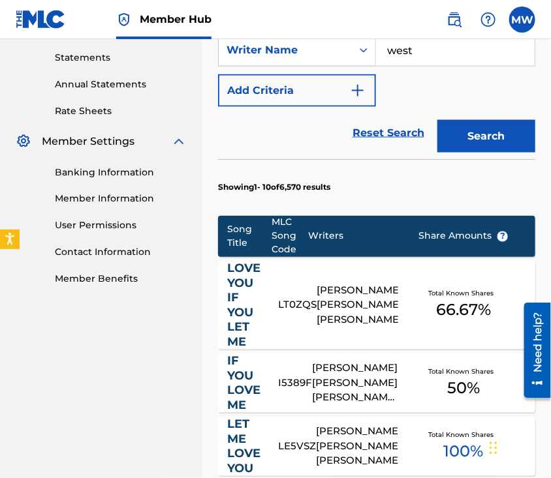
scroll to position [449, 0]
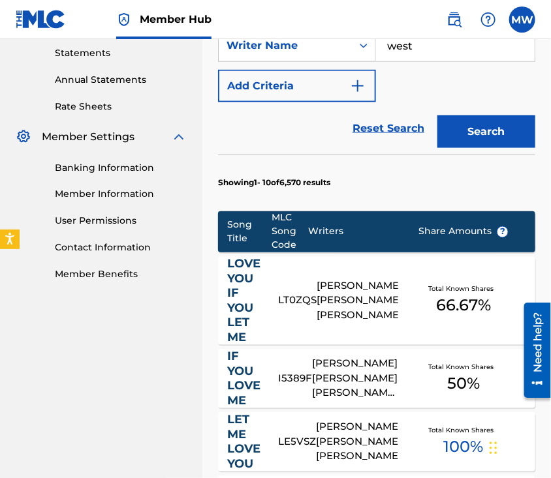
click at [257, 266] on link "LOVE YOU IF YOU LET ME" at bounding box center [244, 301] width 33 height 88
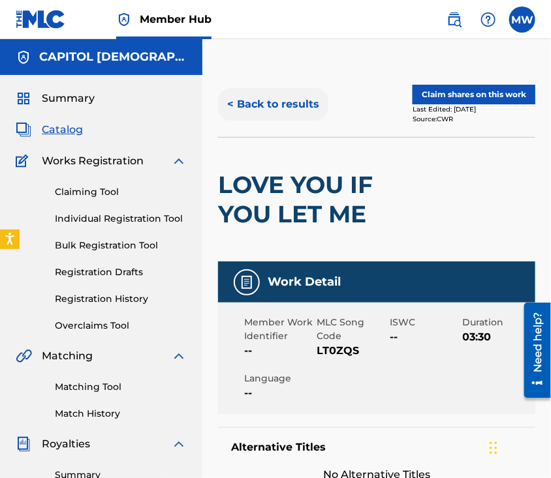
click at [272, 108] on button "< Back to results" at bounding box center [273, 104] width 110 height 33
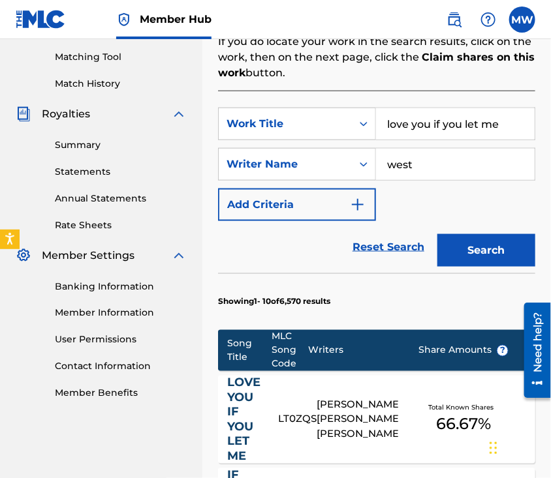
drag, startPoint x: 501, startPoint y: 122, endPoint x: 351, endPoint y: 96, distance: 152.4
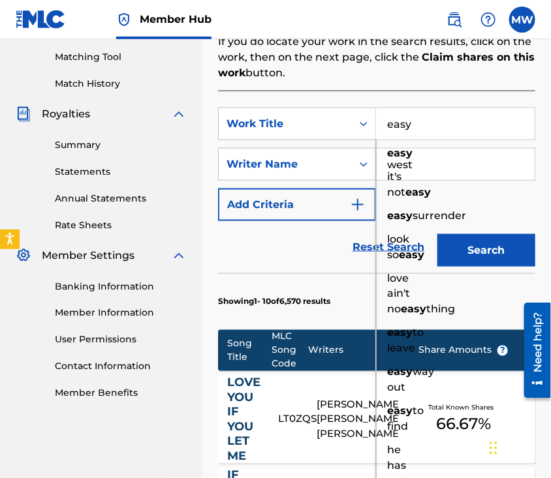
type input "easy"
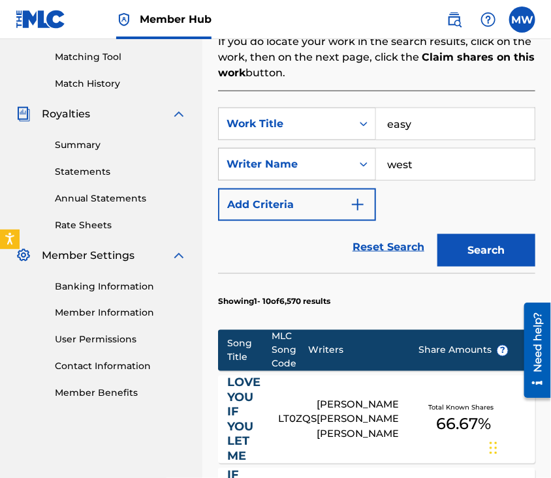
drag, startPoint x: 443, startPoint y: 164, endPoint x: 309, endPoint y: 173, distance: 134.1
click at [309, 173] on div "SearchWithCriteria29cf224c-96c1-4426-bb81-49a1ae26f9fc Writer Name west" at bounding box center [376, 164] width 317 height 33
type input "[PERSON_NAME]"
click at [437, 234] on button "Search" at bounding box center [486, 250] width 98 height 33
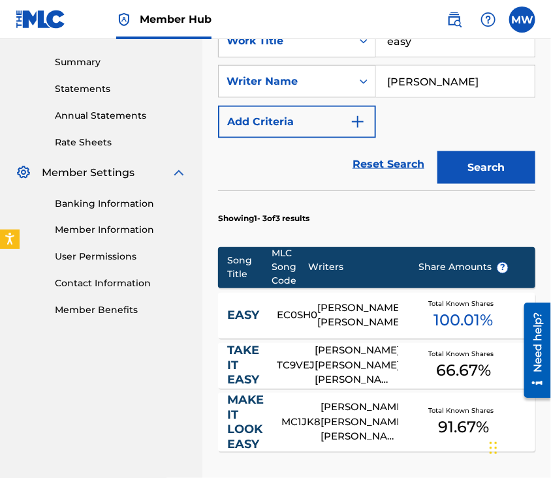
scroll to position [414, 0]
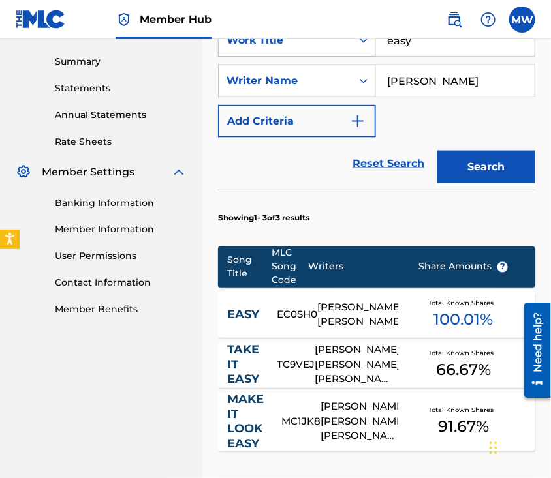
click at [243, 309] on link "EASY" at bounding box center [244, 315] width 32 height 15
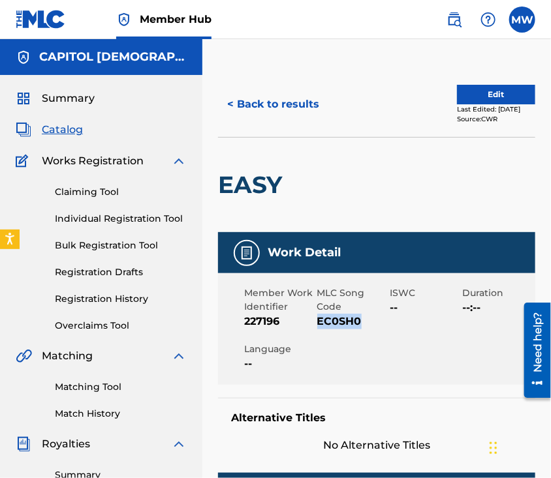
drag, startPoint x: 369, startPoint y: 324, endPoint x: 317, endPoint y: 325, distance: 51.6
click at [317, 325] on span "EC0SH0" at bounding box center [352, 322] width 70 height 16
copy span "EC0SH0"
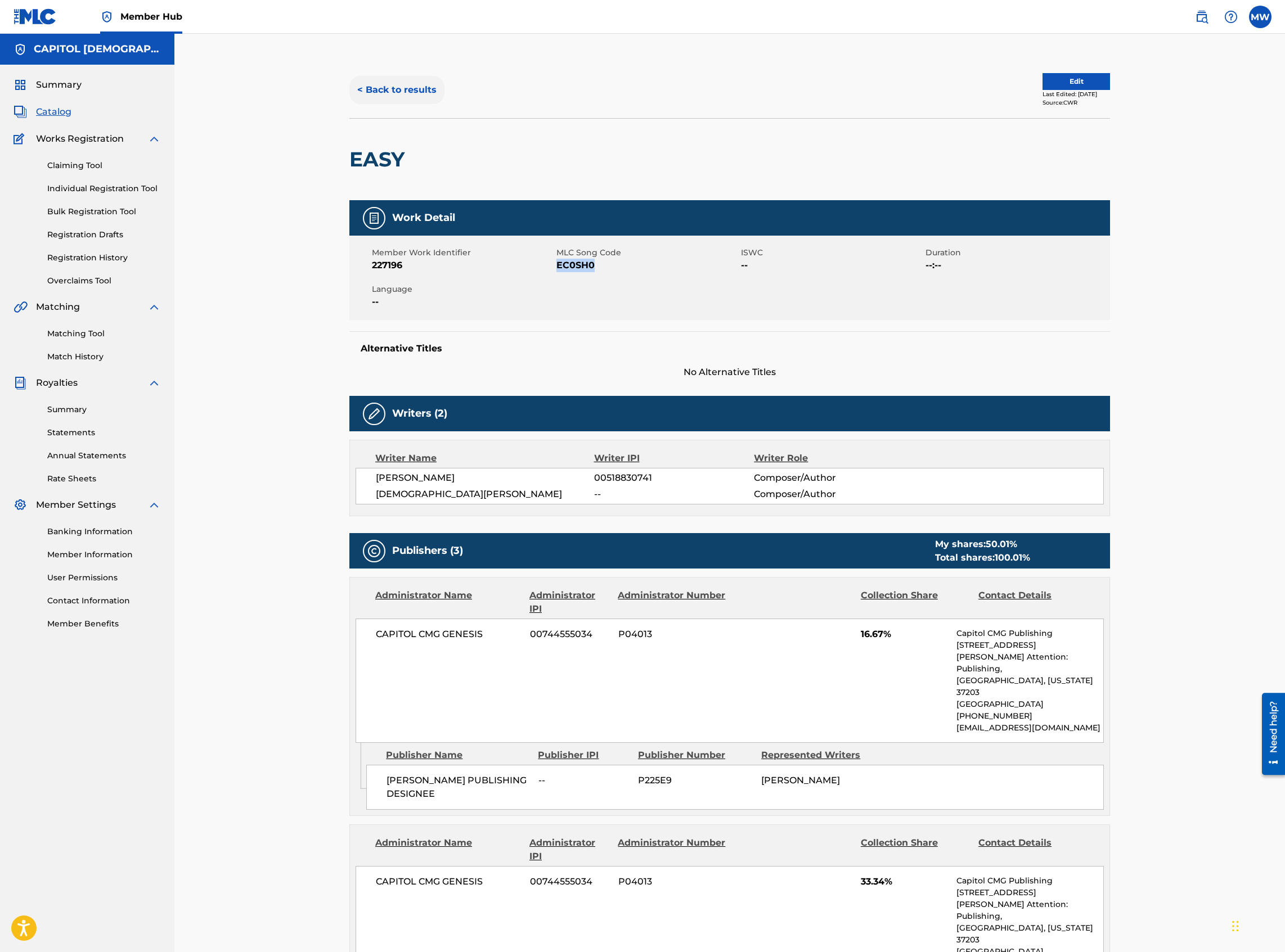
click at [377, 78] on button "< Back to results" at bounding box center [396, 90] width 95 height 28
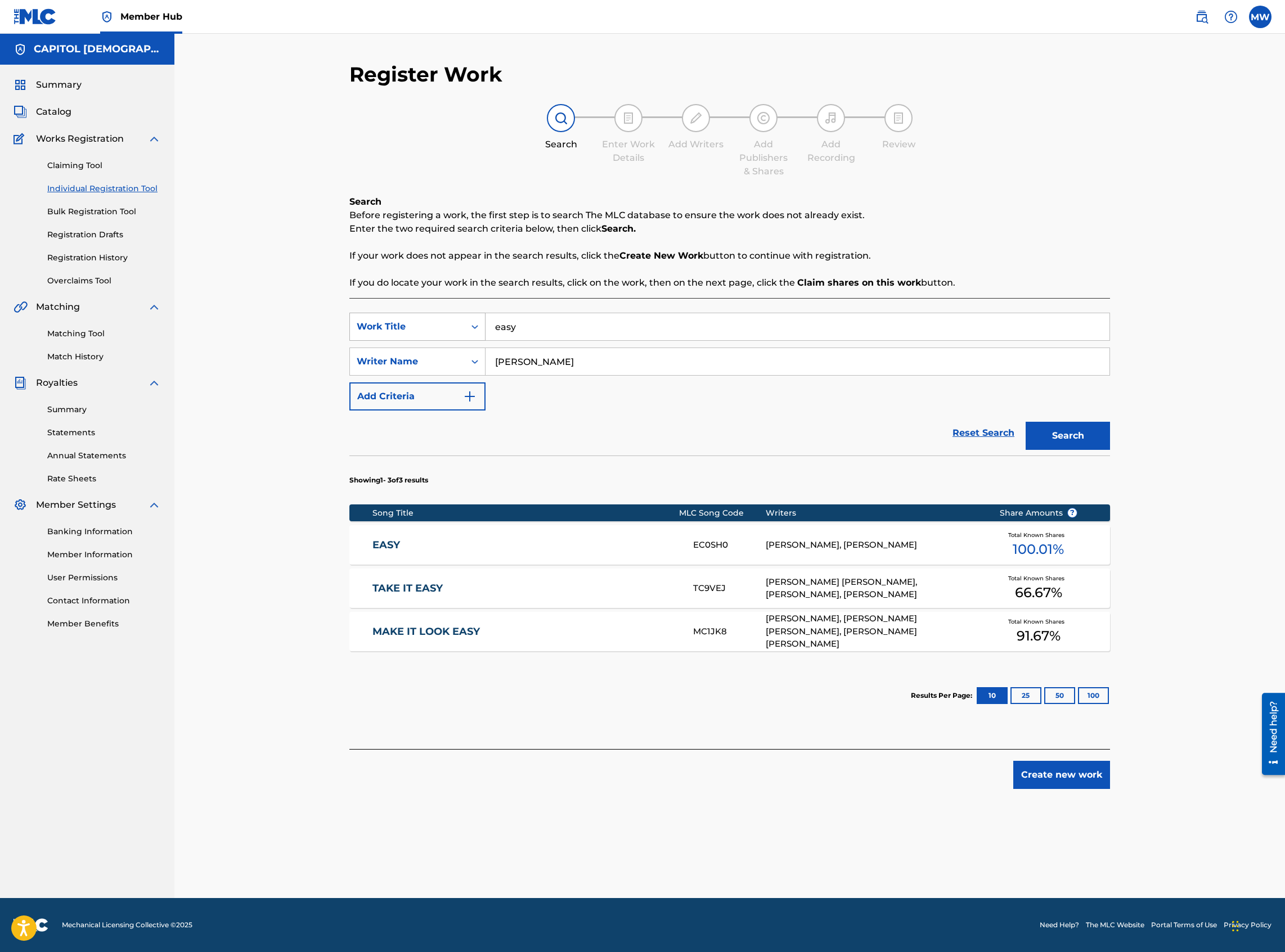
drag, startPoint x: 581, startPoint y: 338, endPoint x: 457, endPoint y: 331, distance: 124.2
click at [457, 331] on div "SearchWithCriteriada23c0fb-5550-40a8-8c65-e57d69af1491 Work Title easy" at bounding box center [729, 327] width 761 height 28
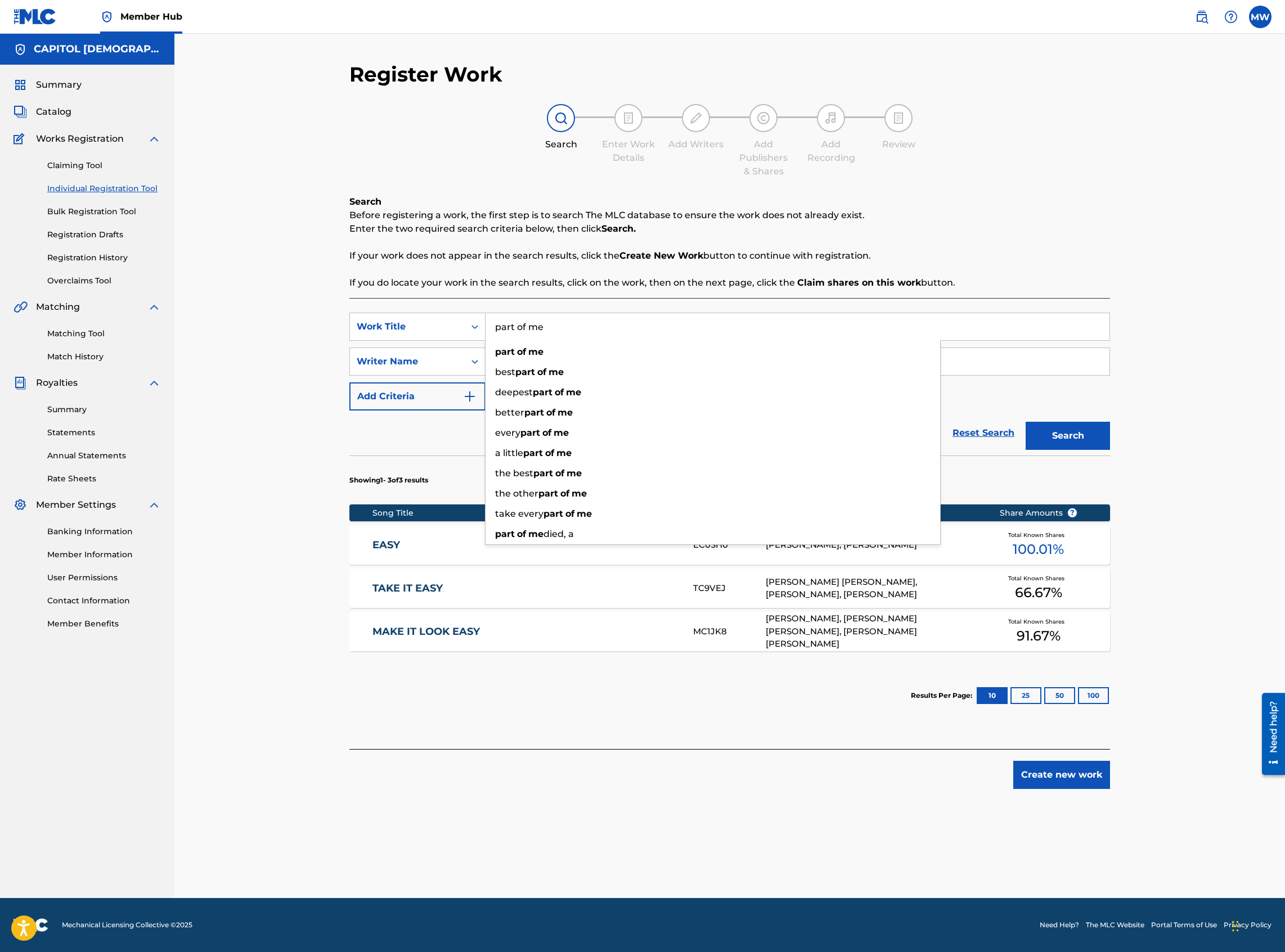
type input "part of me"
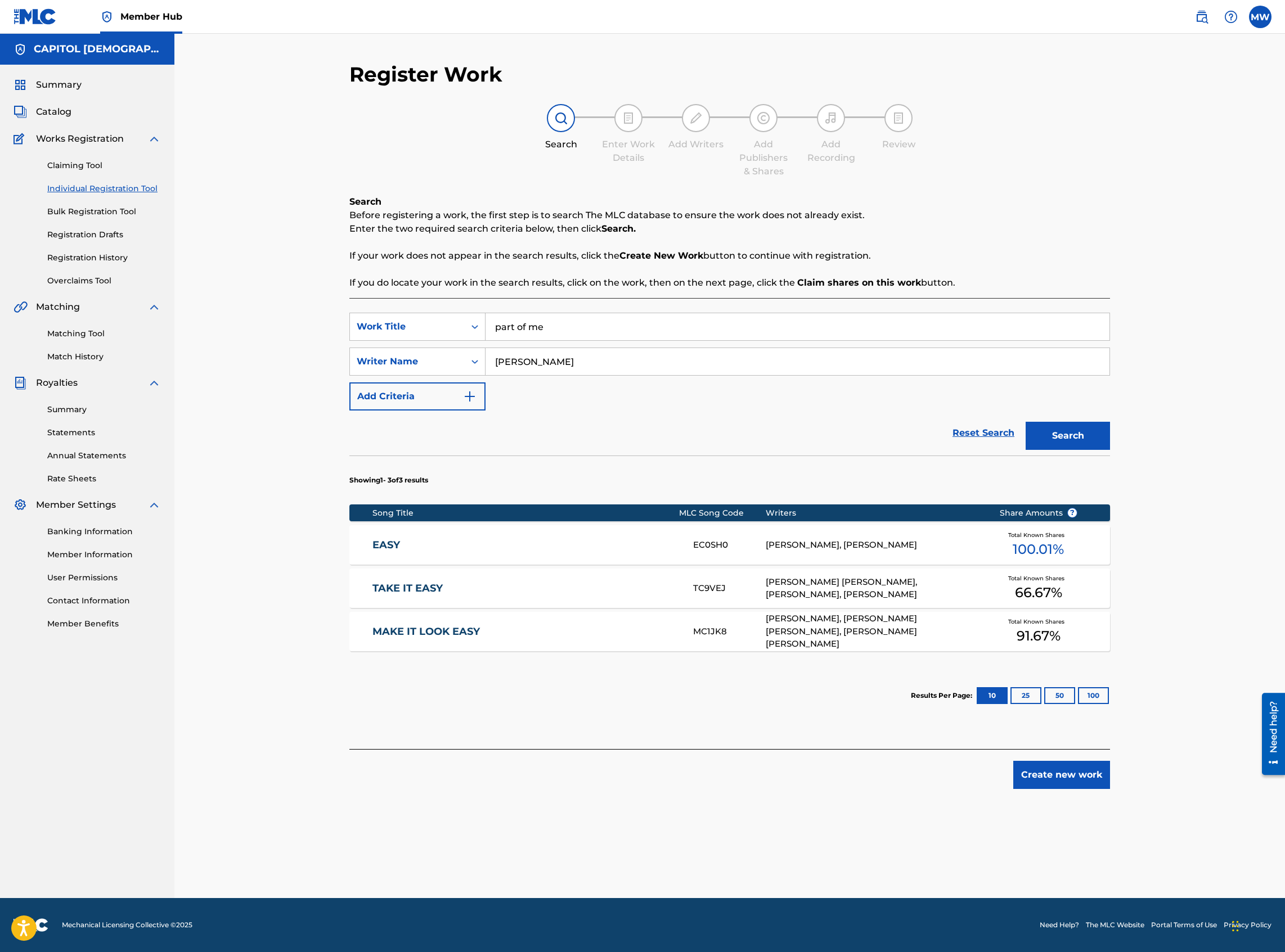
click at [443, 286] on p "If you do locate your work in the search results, click on the work, then on th…" at bounding box center [729, 283] width 761 height 14
drag, startPoint x: 568, startPoint y: 365, endPoint x: 491, endPoint y: 358, distance: 77.3
click at [491, 358] on input "[PERSON_NAME]" at bounding box center [797, 361] width 624 height 27
type input "bede"
click at [1026, 422] on button "Search" at bounding box center [1068, 436] width 84 height 28
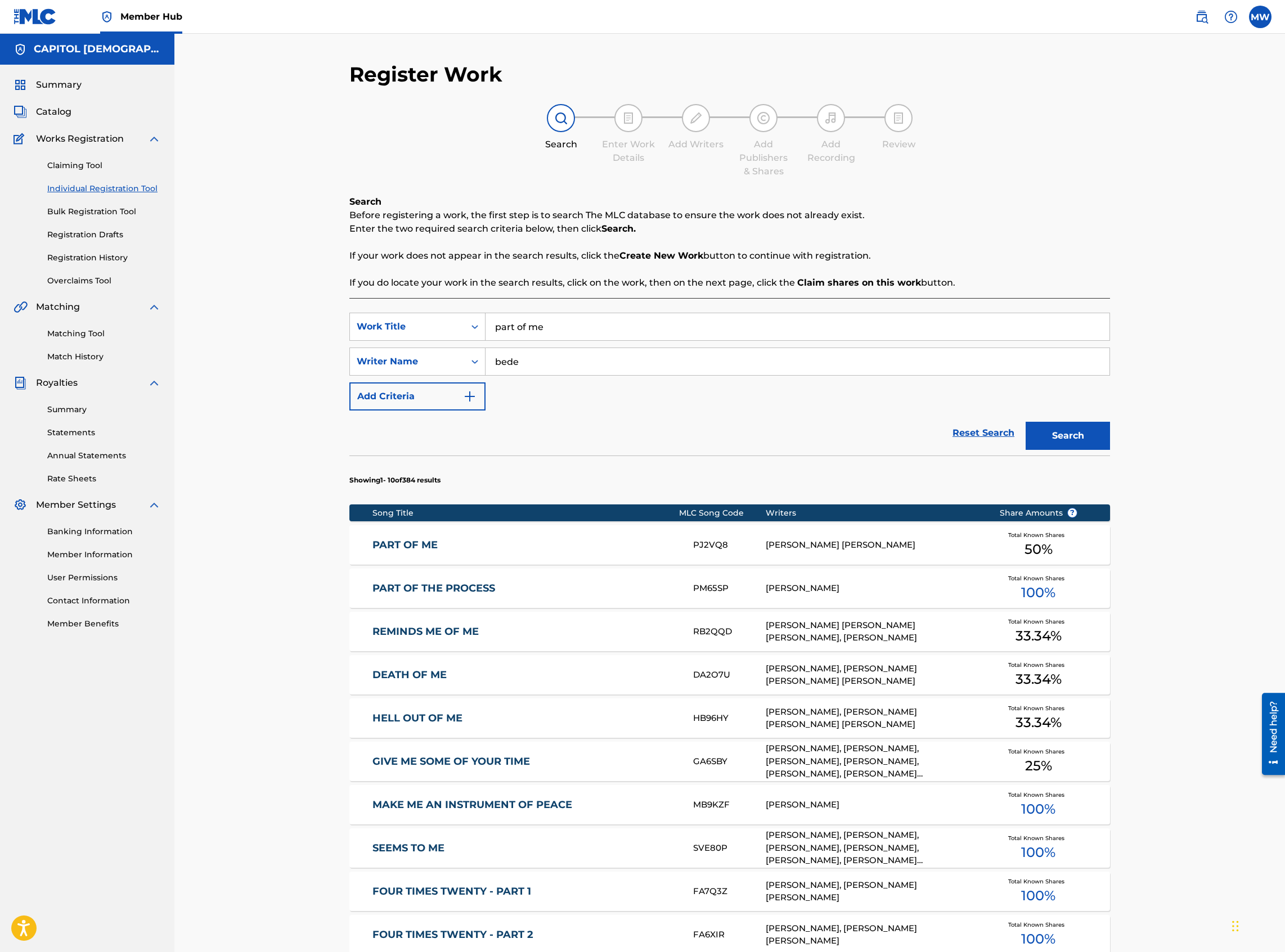
click at [376, 552] on div "PART OF ME PJ2VQ8 [PERSON_NAME] [PERSON_NAME] Total Known Shares 50 %" at bounding box center [729, 545] width 761 height 40
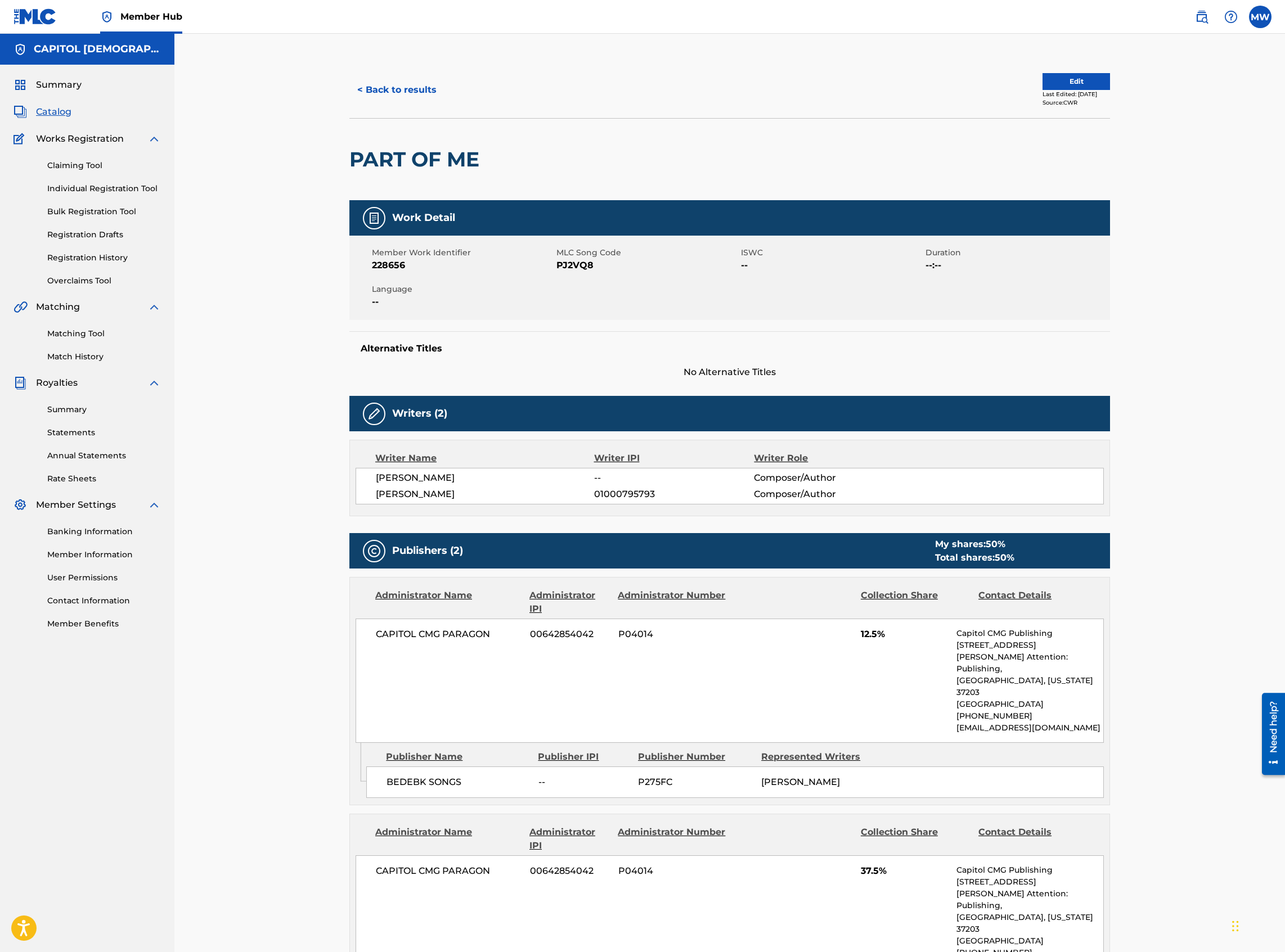
click at [603, 279] on div "Member Work Identifier 228656 MLC Song Code PJ2VQ8 ISWC -- Duration --:-- Langu…" at bounding box center [729, 277] width 761 height 84
drag, startPoint x: 584, startPoint y: 266, endPoint x: 558, endPoint y: 264, distance: 26.1
click at [558, 264] on span "PJ2VQ8" at bounding box center [647, 265] width 182 height 14
copy span "PJ2VQ8"
click at [381, 81] on button "< Back to results" at bounding box center [396, 90] width 95 height 28
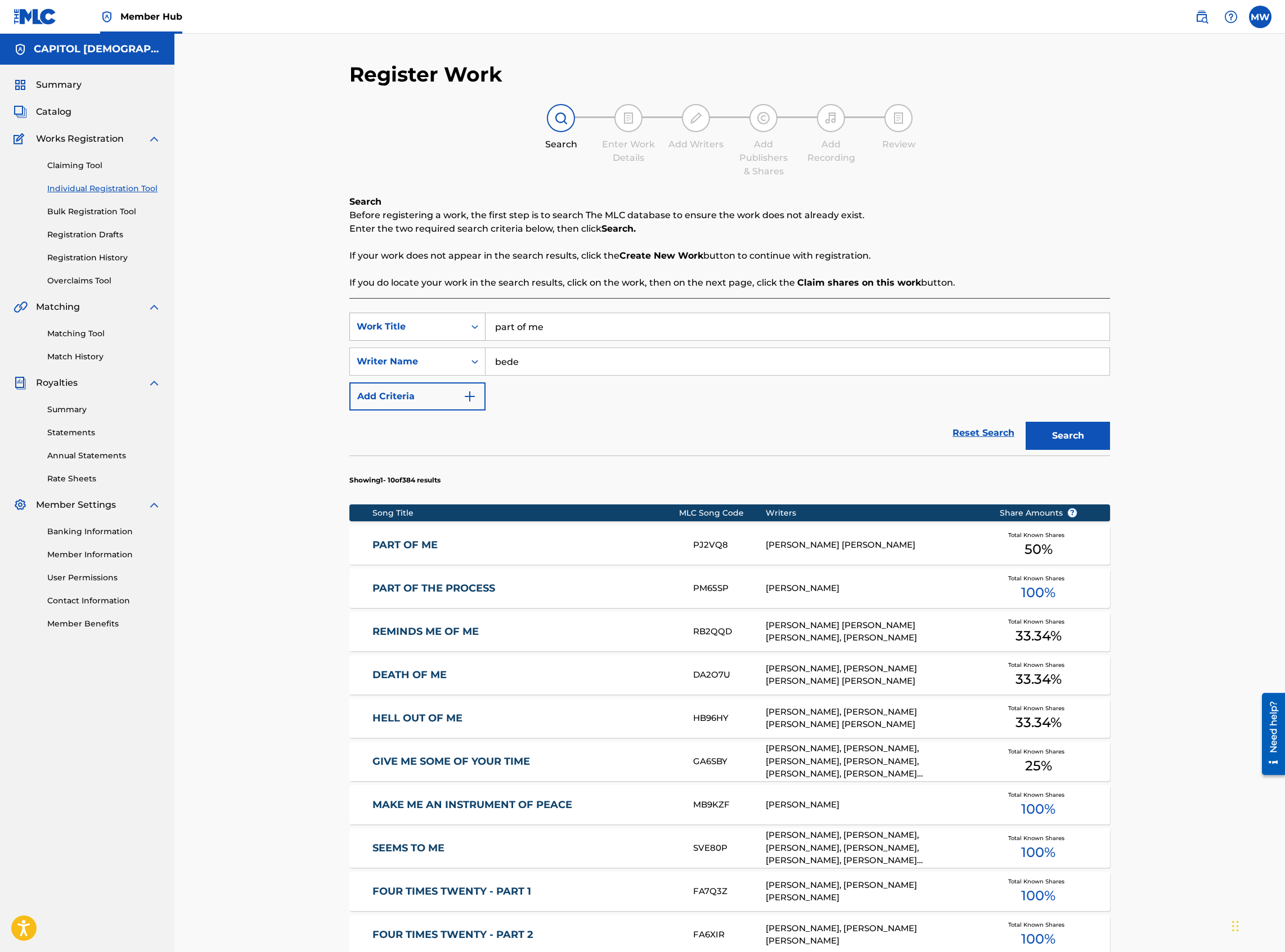
drag, startPoint x: 493, startPoint y: 334, endPoint x: 453, endPoint y: 338, distance: 40.2
click at [453, 338] on div "SearchWithCriteriada23c0fb-5550-40a8-8c65-e57d69af1491 Work Title part of me" at bounding box center [729, 327] width 761 height 28
type input "fig tree"
click at [513, 298] on div "SearchWithCriteriada23c0fb-5550-40a8-8c65-e57d69af1491 Work Title fig tree fig …" at bounding box center [729, 677] width 761 height 759
drag, startPoint x: 522, startPoint y: 365, endPoint x: 453, endPoint y: 370, distance: 69.2
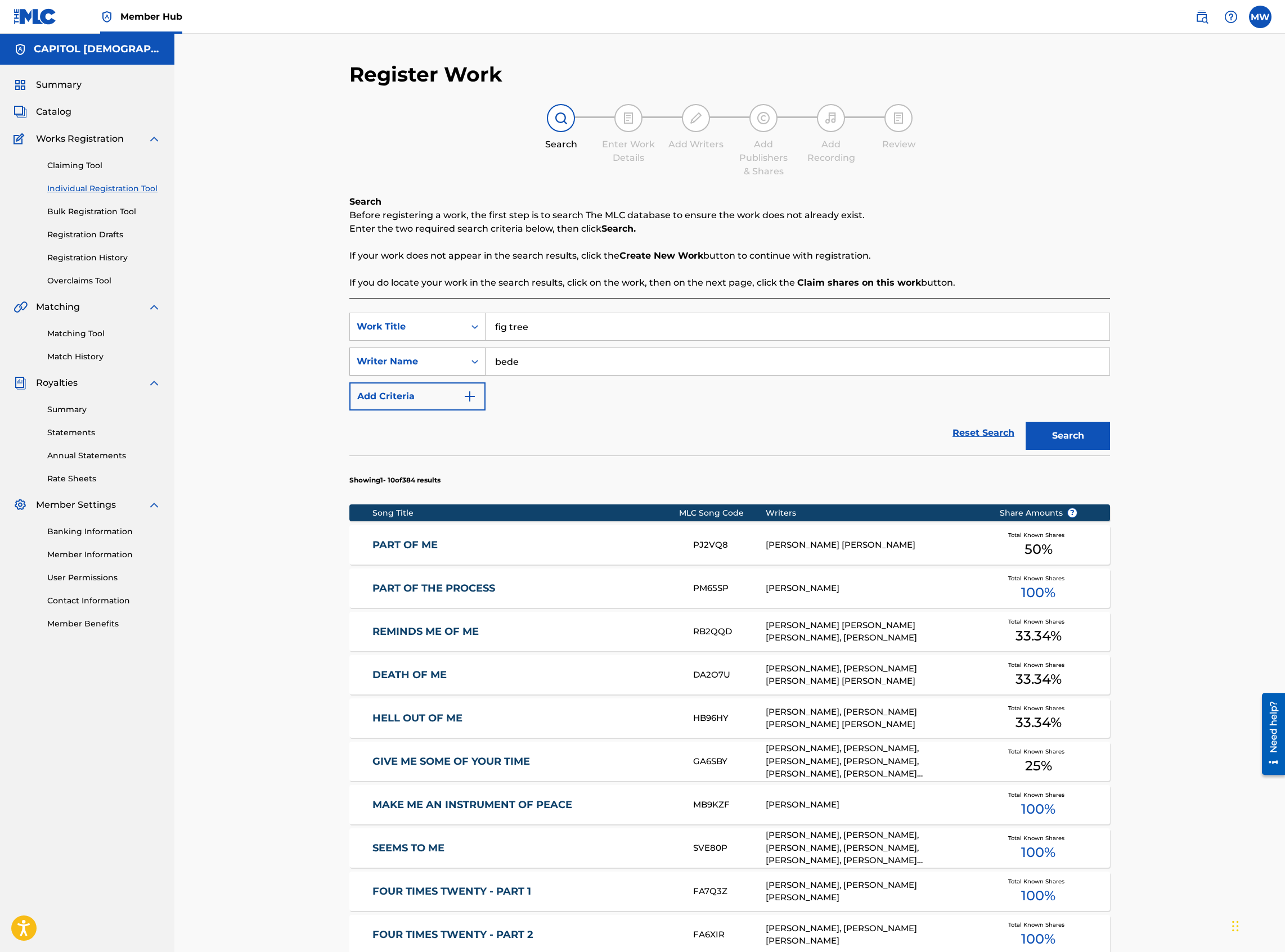
click at [453, 370] on div "SearchWithCriteria29cf224c-96c1-4426-bb81-49a1ae26f9fc Writer Name bede" at bounding box center [729, 361] width 761 height 28
type input "crane"
click at [1026, 422] on button "Search" at bounding box center [1068, 436] width 84 height 28
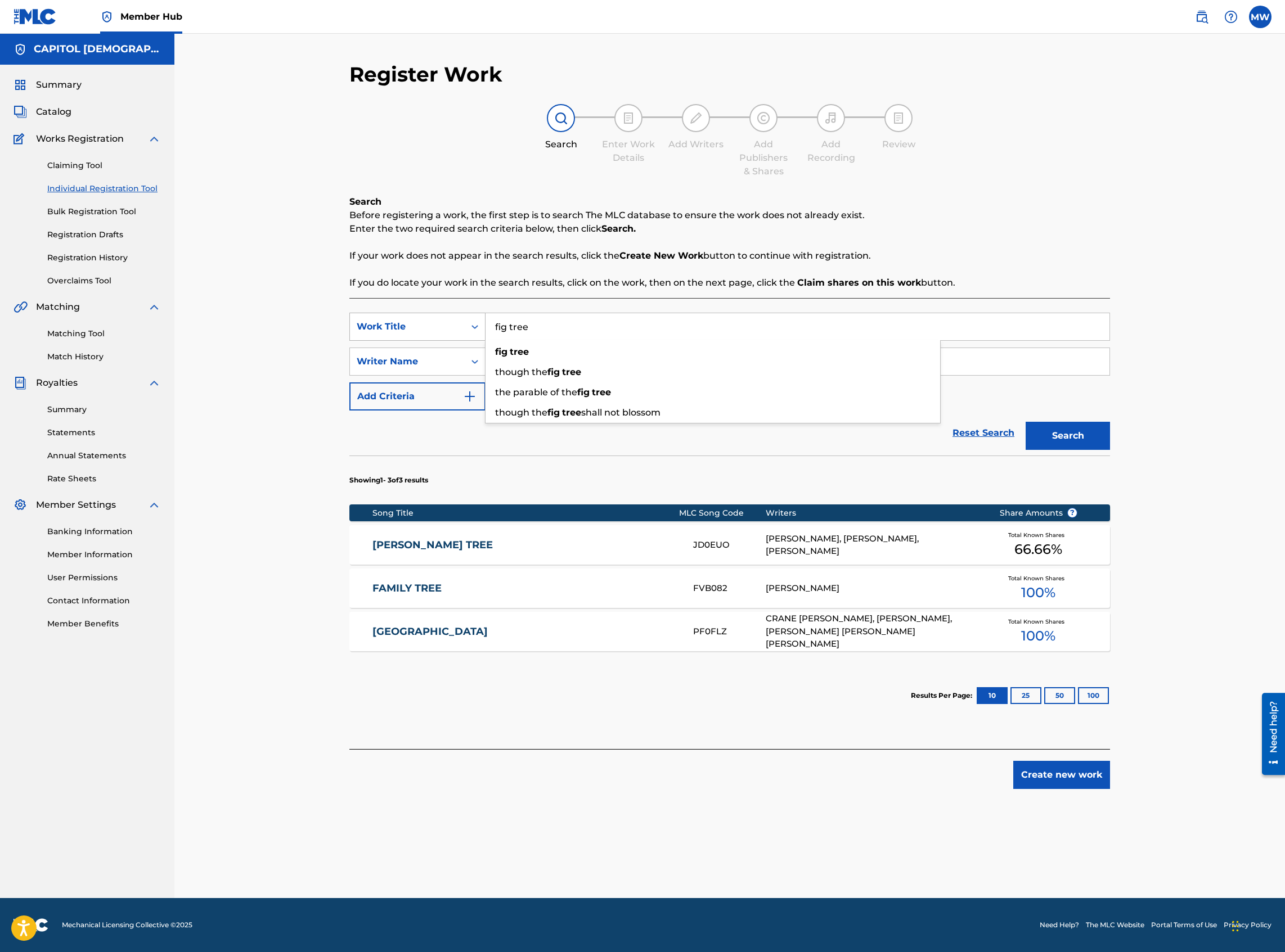
drag, startPoint x: 540, startPoint y: 327, endPoint x: 465, endPoint y: 327, distance: 75.0
click at [465, 327] on div "SearchWithCriteriada23c0fb-5550-40a8-8c65-e57d69af1491 Work Title fig tree fig …" at bounding box center [729, 327] width 761 height 28
type input "shape me"
click at [1026, 422] on button "Search" at bounding box center [1068, 436] width 84 height 28
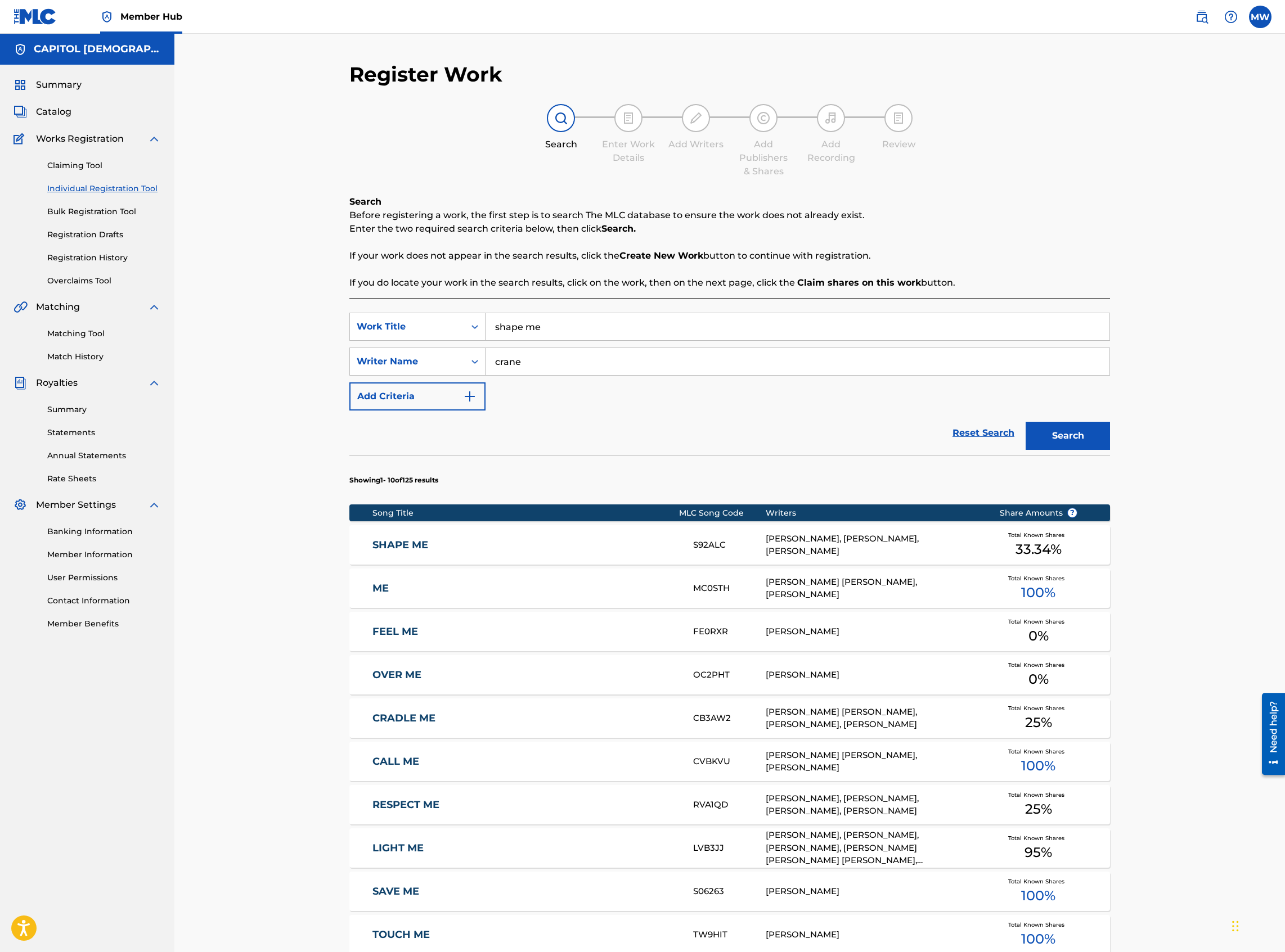
click at [392, 540] on link "SHAPE ME" at bounding box center [525, 544] width 306 height 13
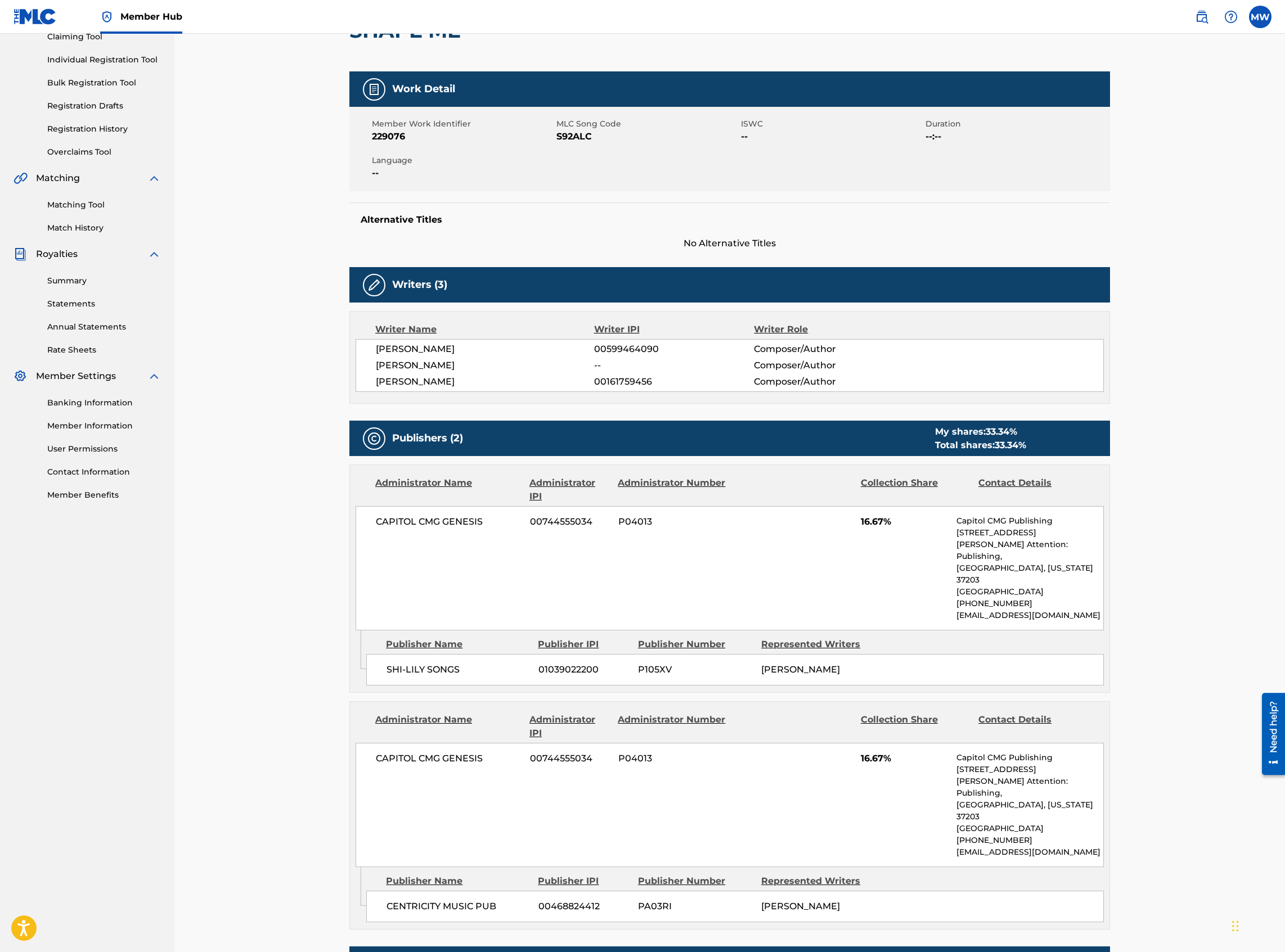
scroll to position [122, 0]
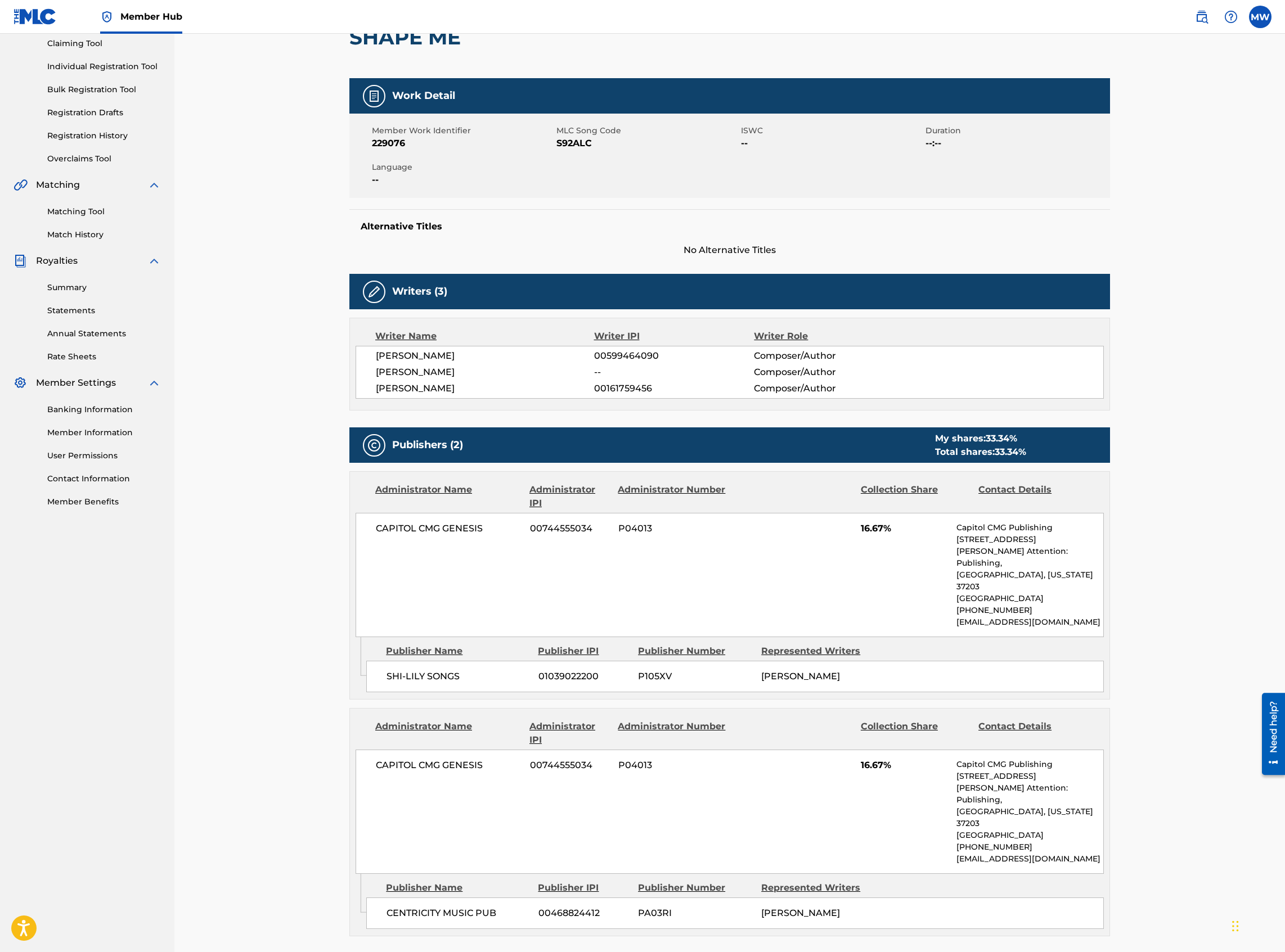
click at [659, 152] on div "Member Work Identifier 229076 MLC Song Code S92ALC ISWC -- Duration --:-- Langu…" at bounding box center [729, 156] width 761 height 84
drag, startPoint x: 597, startPoint y: 145, endPoint x: 558, endPoint y: 142, distance: 39.1
click at [558, 142] on span "S92ALC" at bounding box center [647, 144] width 182 height 14
copy span "S92ALC"
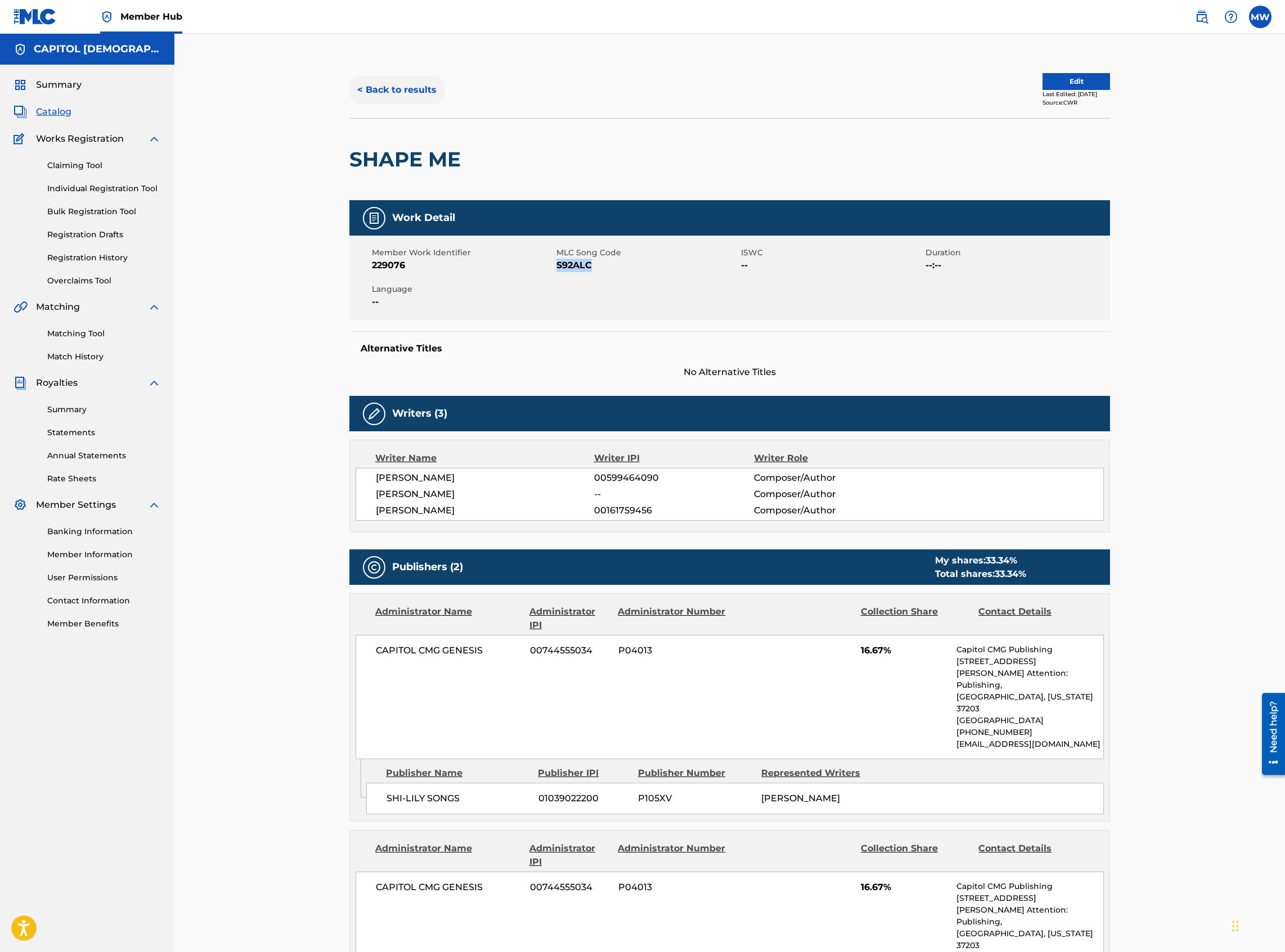
click at [401, 85] on button "< Back to results" at bounding box center [396, 90] width 95 height 28
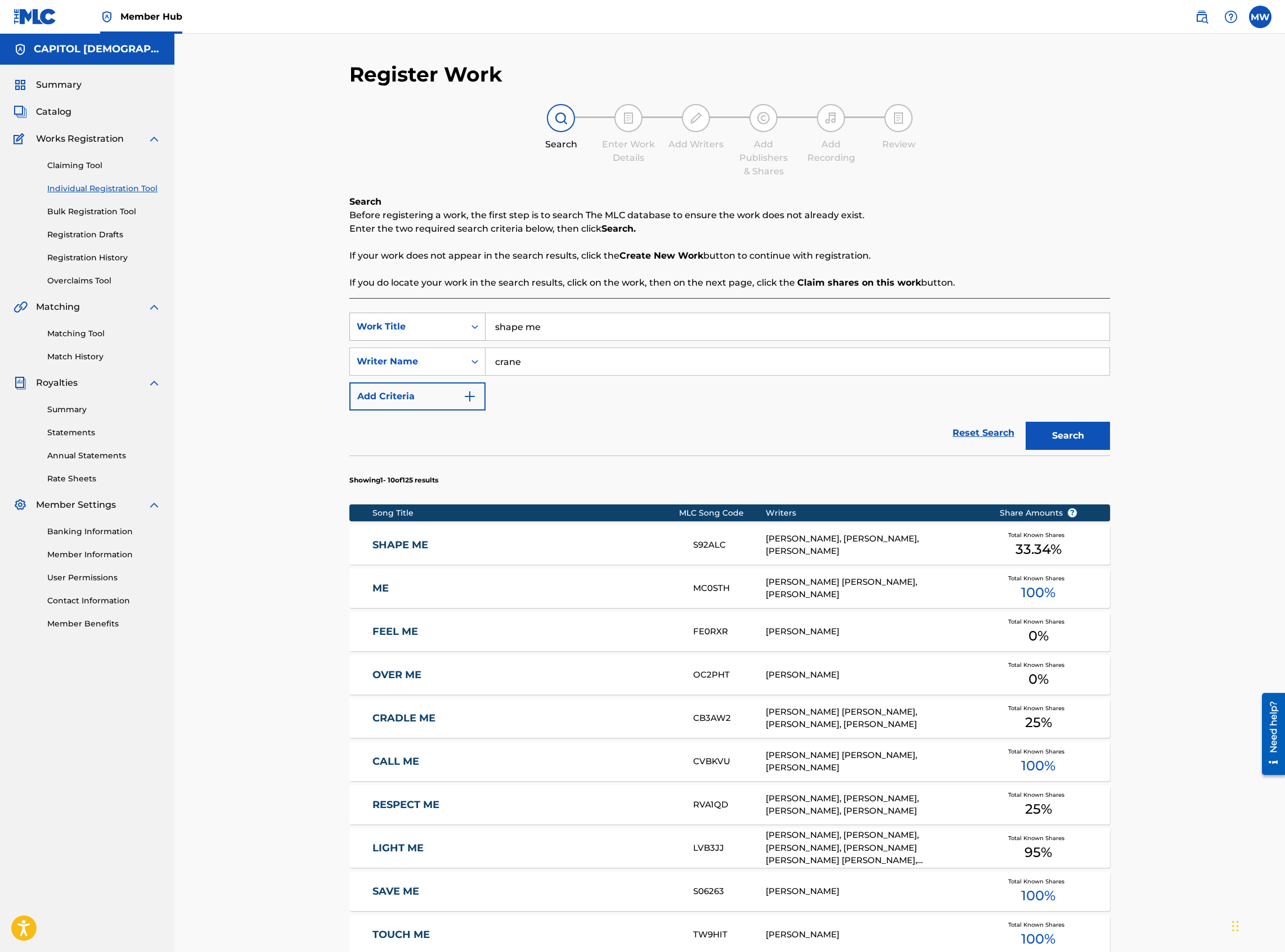
drag, startPoint x: 547, startPoint y: 324, endPoint x: 448, endPoint y: 333, distance: 99.4
click at [448, 333] on div "SearchWithCriteriada23c0fb-5550-40a8-8c65-e57d69af1491 Work Title shape me" at bounding box center [729, 327] width 761 height 28
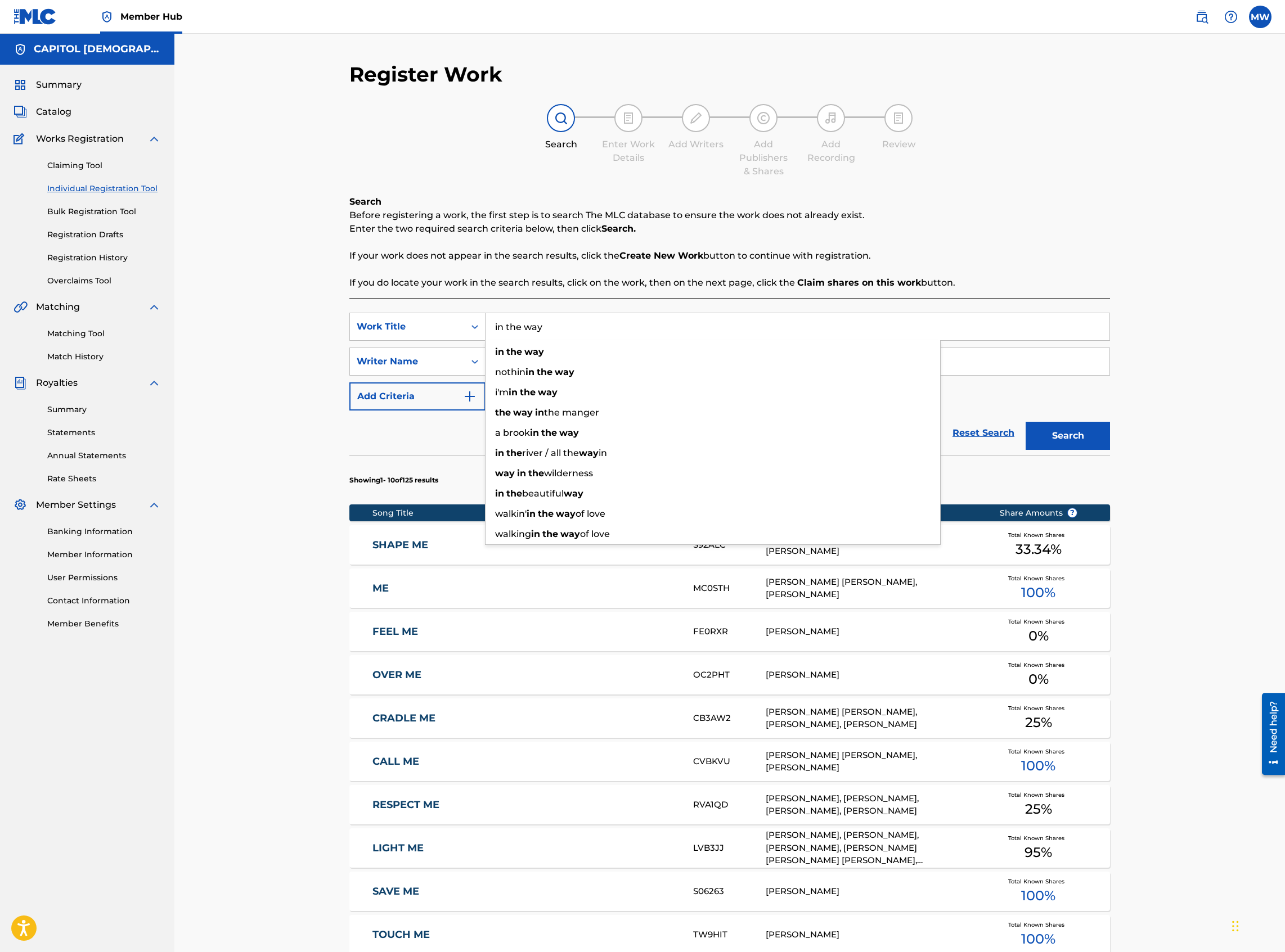
type input "in the way"
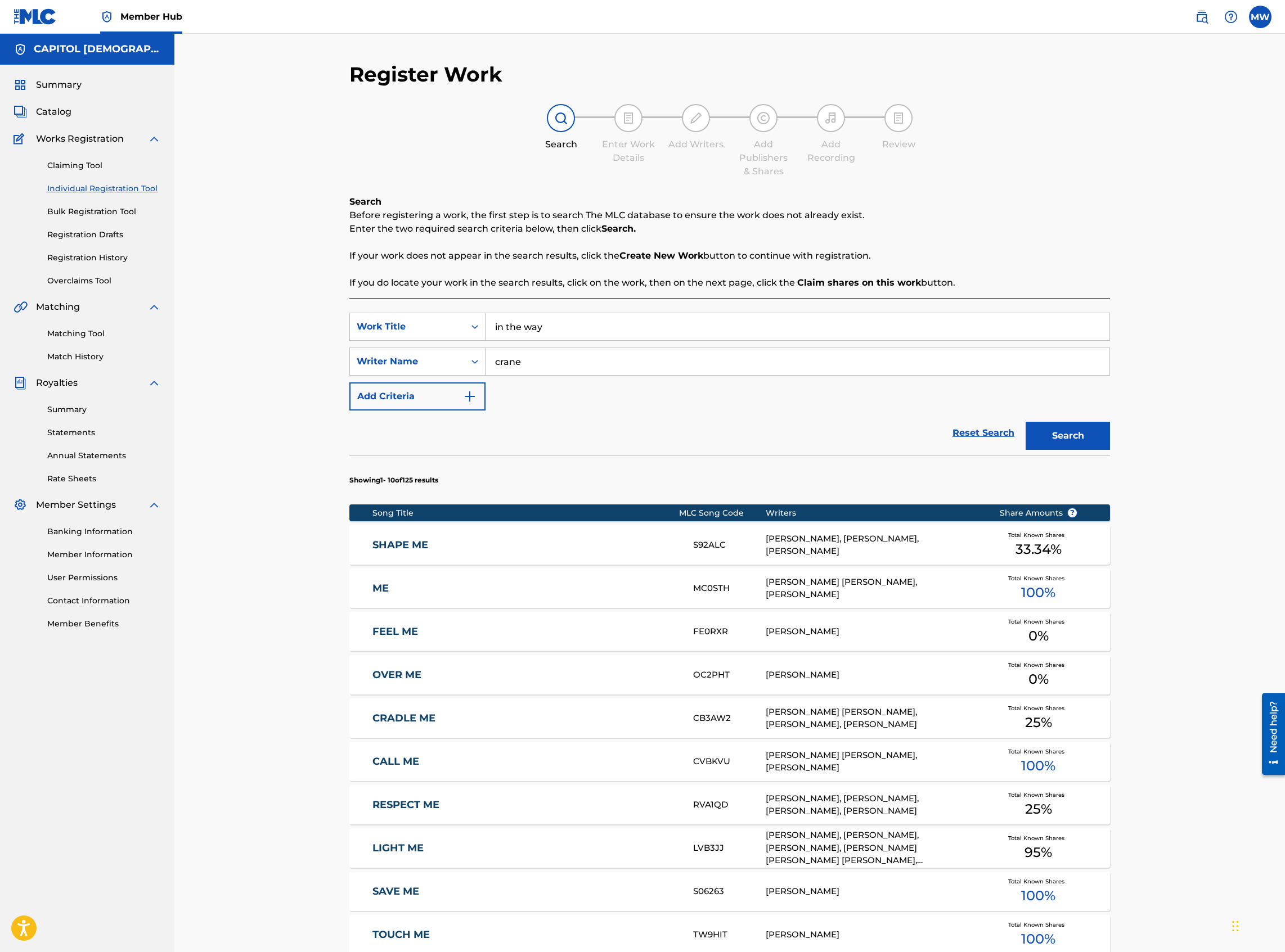
click at [557, 257] on p "If your work does not appear in the search results, click the Create New Work b…" at bounding box center [729, 256] width 761 height 14
drag, startPoint x: 533, startPoint y: 367, endPoint x: 455, endPoint y: 369, distance: 78.0
click at [455, 369] on div "SearchWithCriteria29cf224c-96c1-4426-bb81-49a1ae26f9fc Writer Name crane" at bounding box center [729, 361] width 761 height 28
type input "bede"
click at [1026, 422] on button "Search" at bounding box center [1068, 436] width 84 height 28
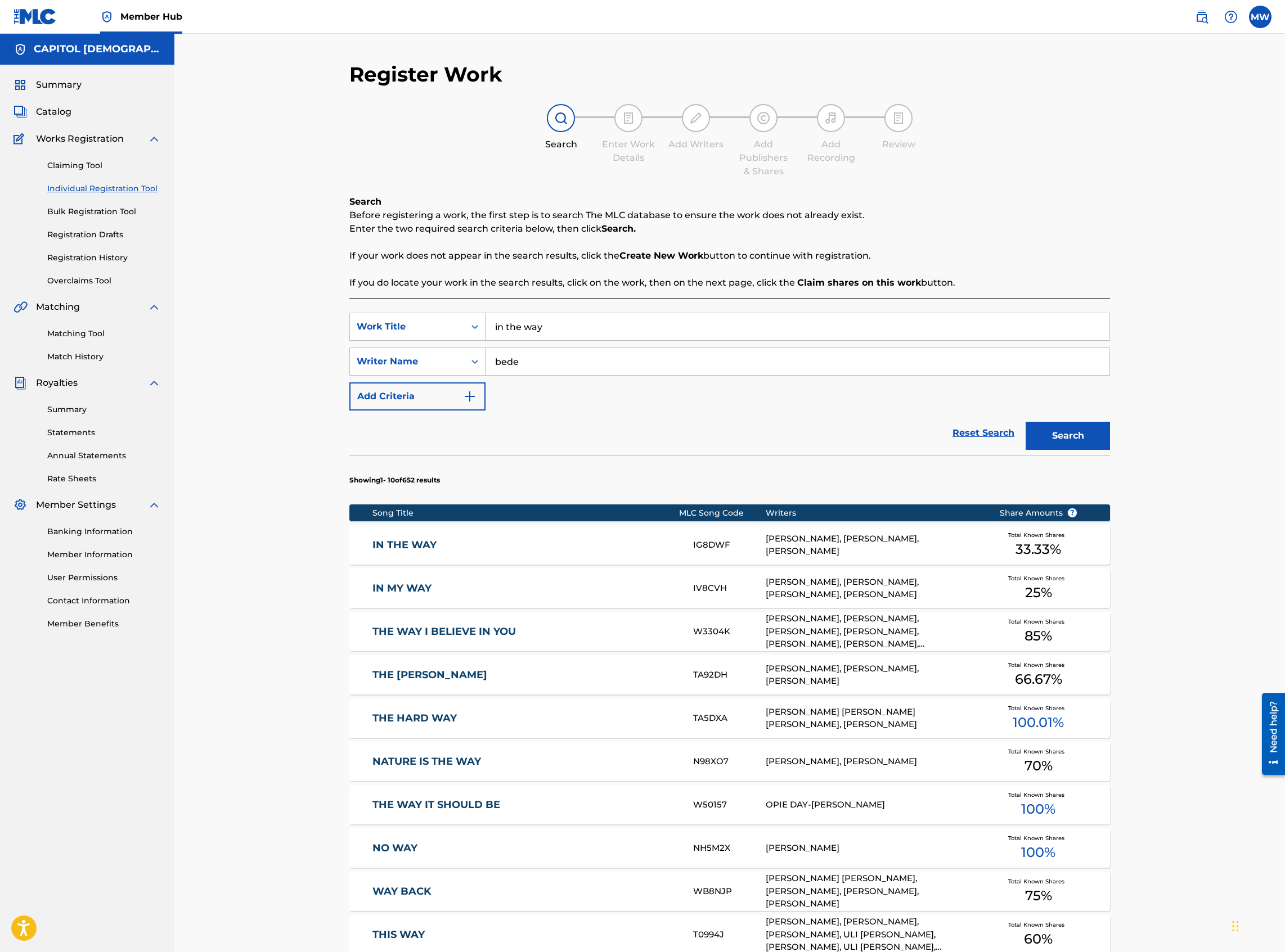
click at [402, 549] on link "IN THE WAY" at bounding box center [525, 544] width 306 height 13
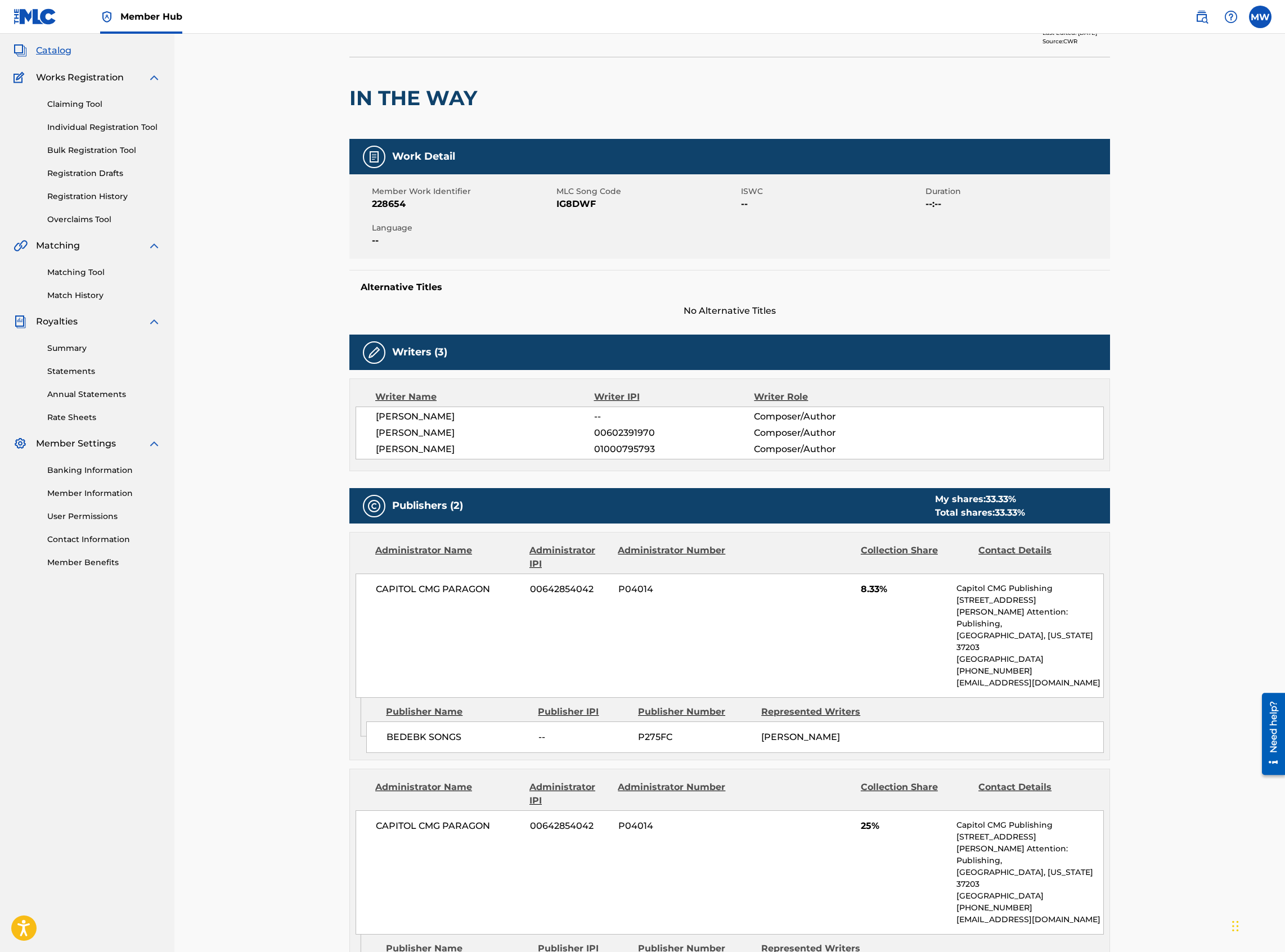
scroll to position [88, 0]
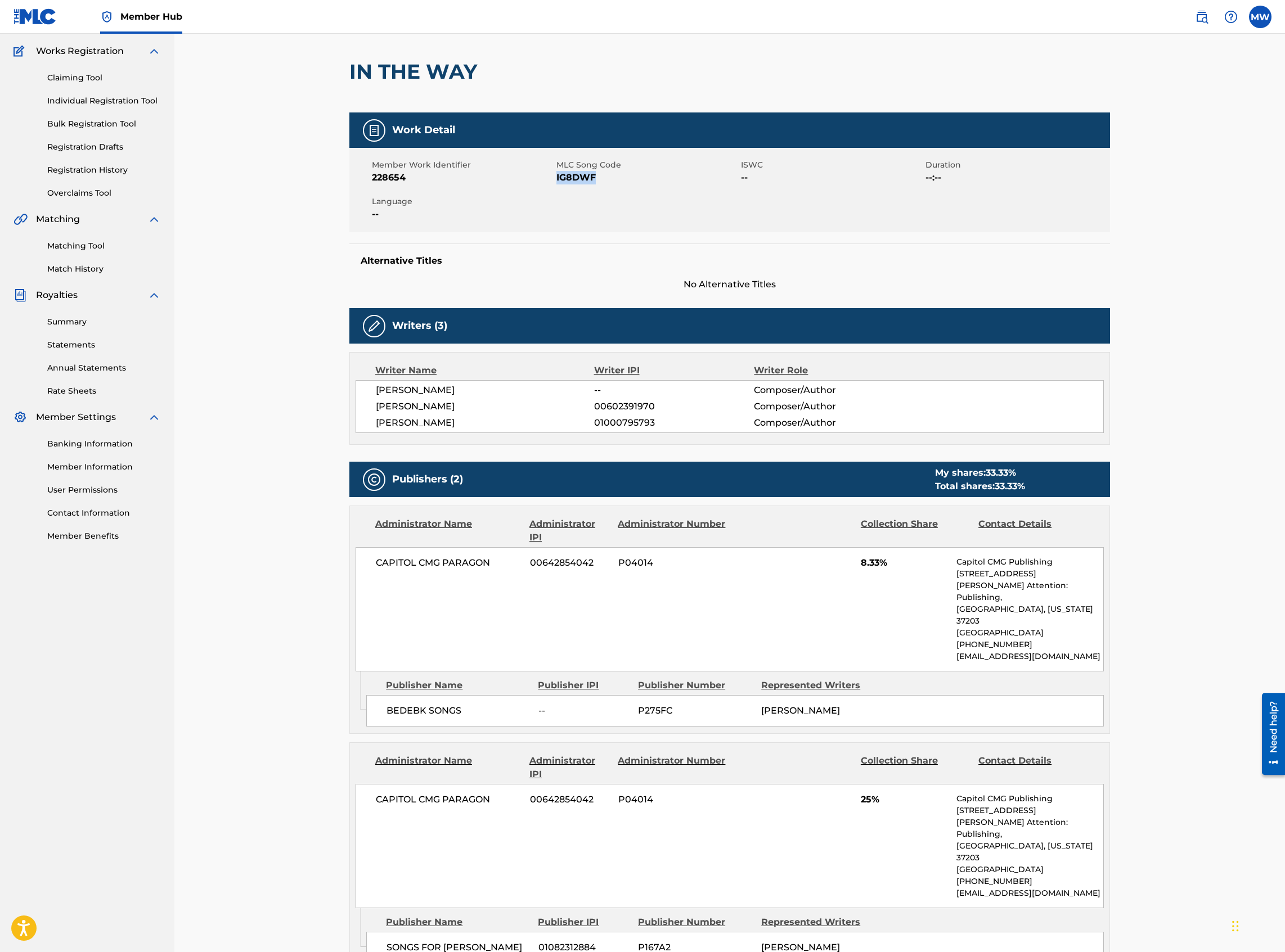
drag, startPoint x: 599, startPoint y: 181, endPoint x: 556, endPoint y: 178, distance: 43.1
click at [557, 178] on span "IG8DWF" at bounding box center [647, 177] width 182 height 14
copy span "IG8DWF"
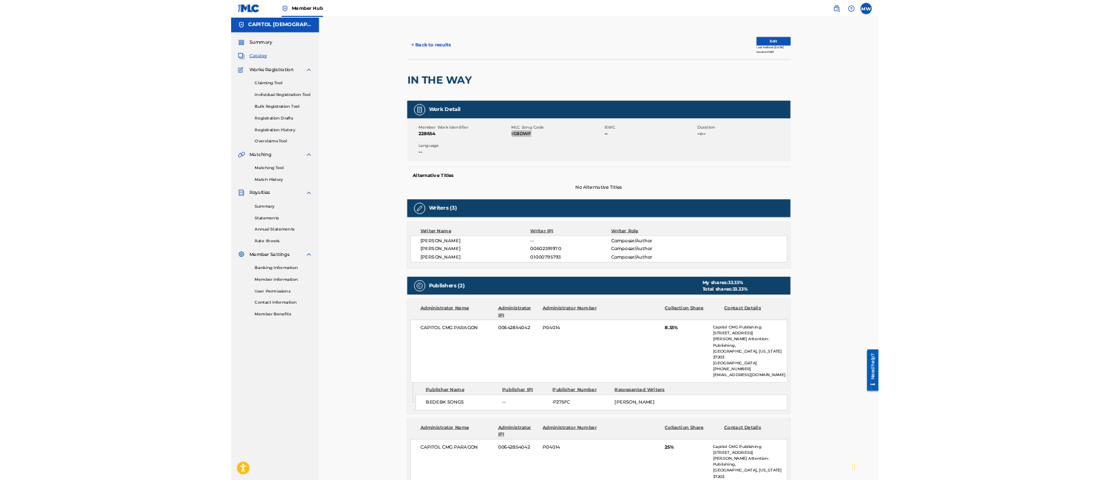
scroll to position [0, 0]
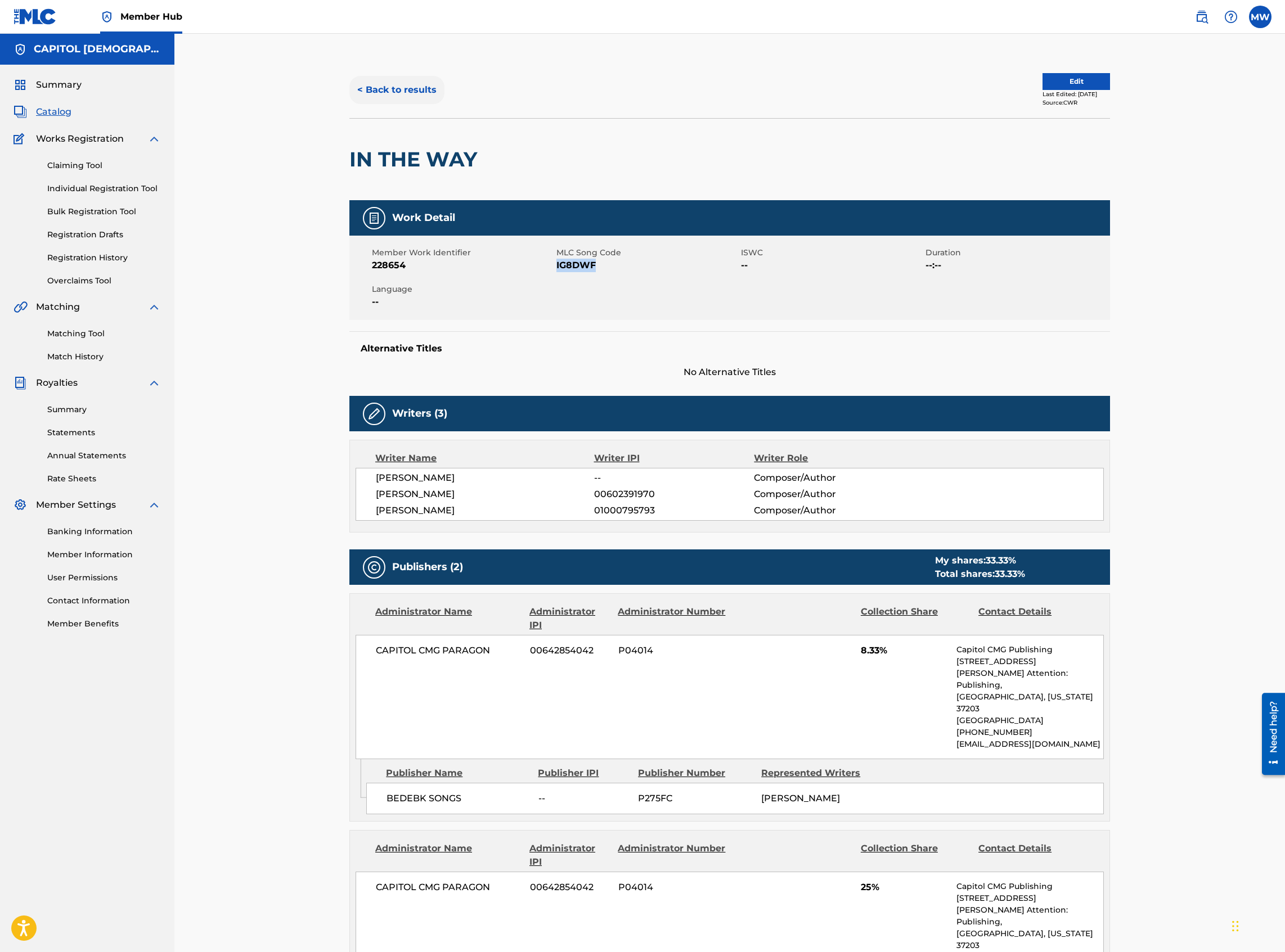
click at [406, 90] on button "< Back to results" at bounding box center [396, 90] width 95 height 28
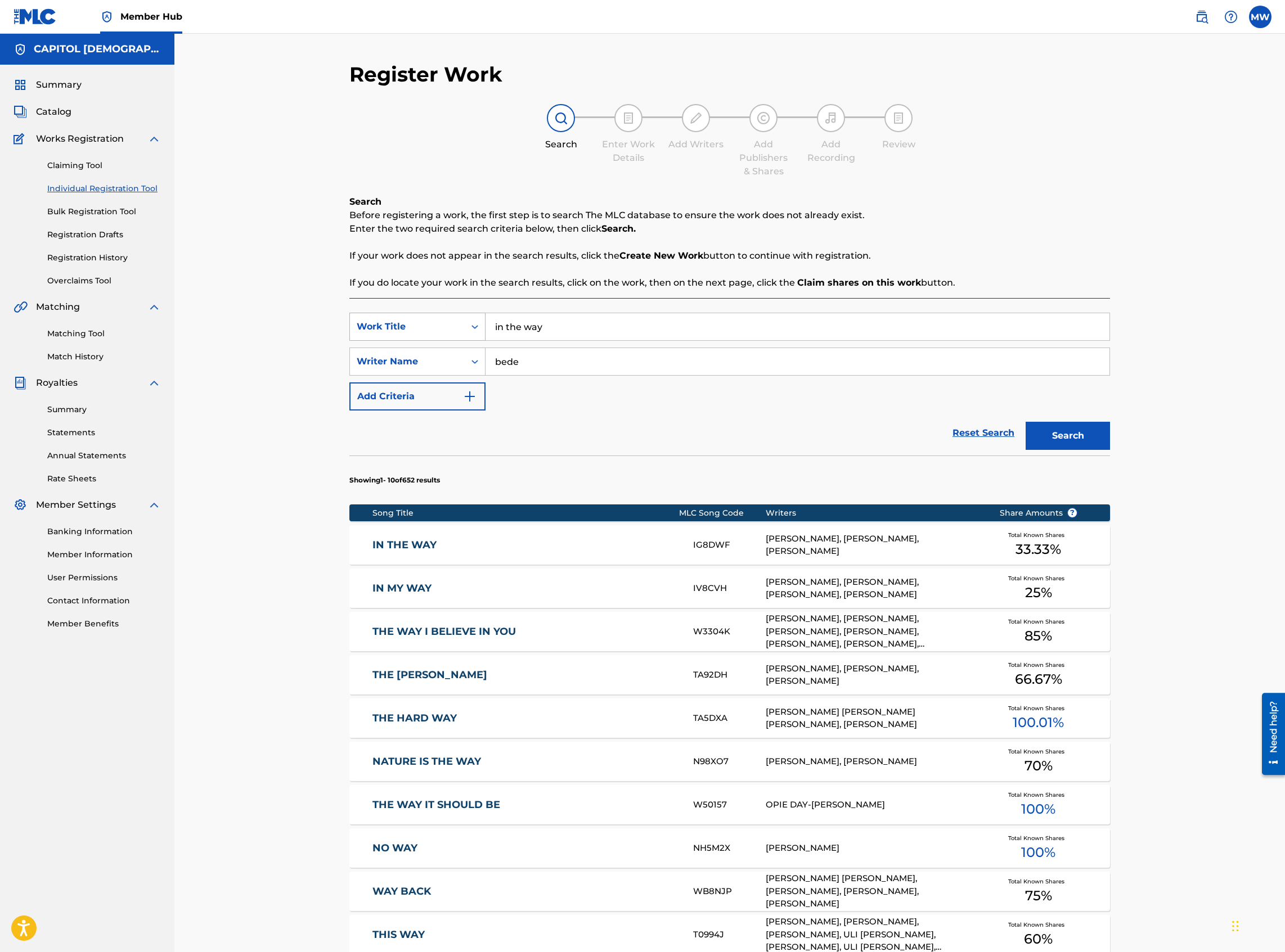
drag, startPoint x: 561, startPoint y: 325, endPoint x: 427, endPoint y: 327, distance: 134.0
click at [427, 327] on div "SearchWithCriteriada23c0fb-5550-40a8-8c65-e57d69af1491 Work Title in the way" at bounding box center [729, 327] width 761 height 28
type input "reintroduction"
click at [576, 428] on div "Reset Search Search" at bounding box center [729, 432] width 761 height 45
drag, startPoint x: 532, startPoint y: 360, endPoint x: 473, endPoint y: 361, distance: 59.0
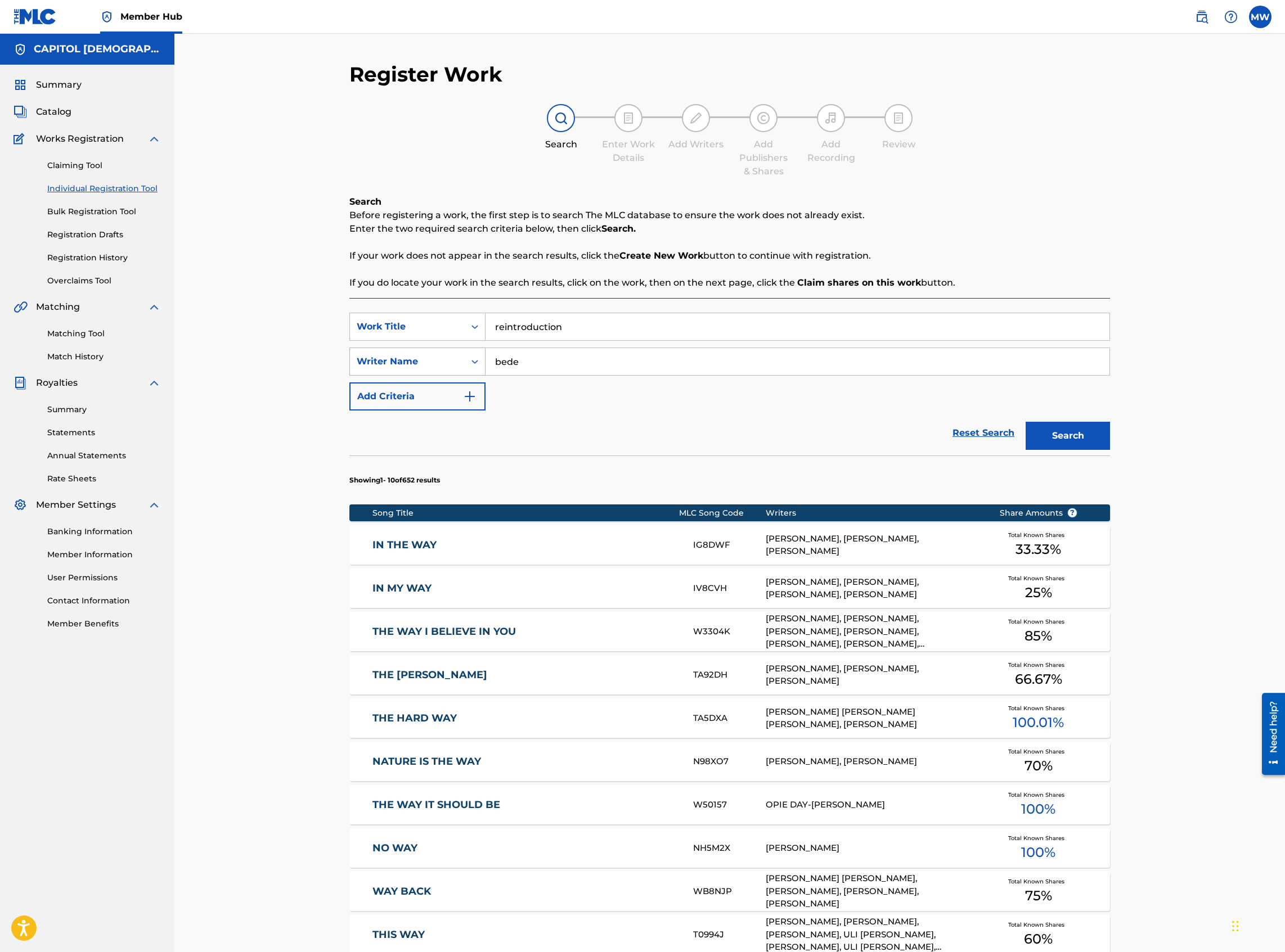
click at [473, 361] on div "SearchWithCriteria29cf224c-96c1-4426-bb81-49a1ae26f9fc Writer Name bede" at bounding box center [729, 361] width 761 height 28
type input "kalley"
click at [1026, 422] on button "Search" at bounding box center [1068, 436] width 84 height 28
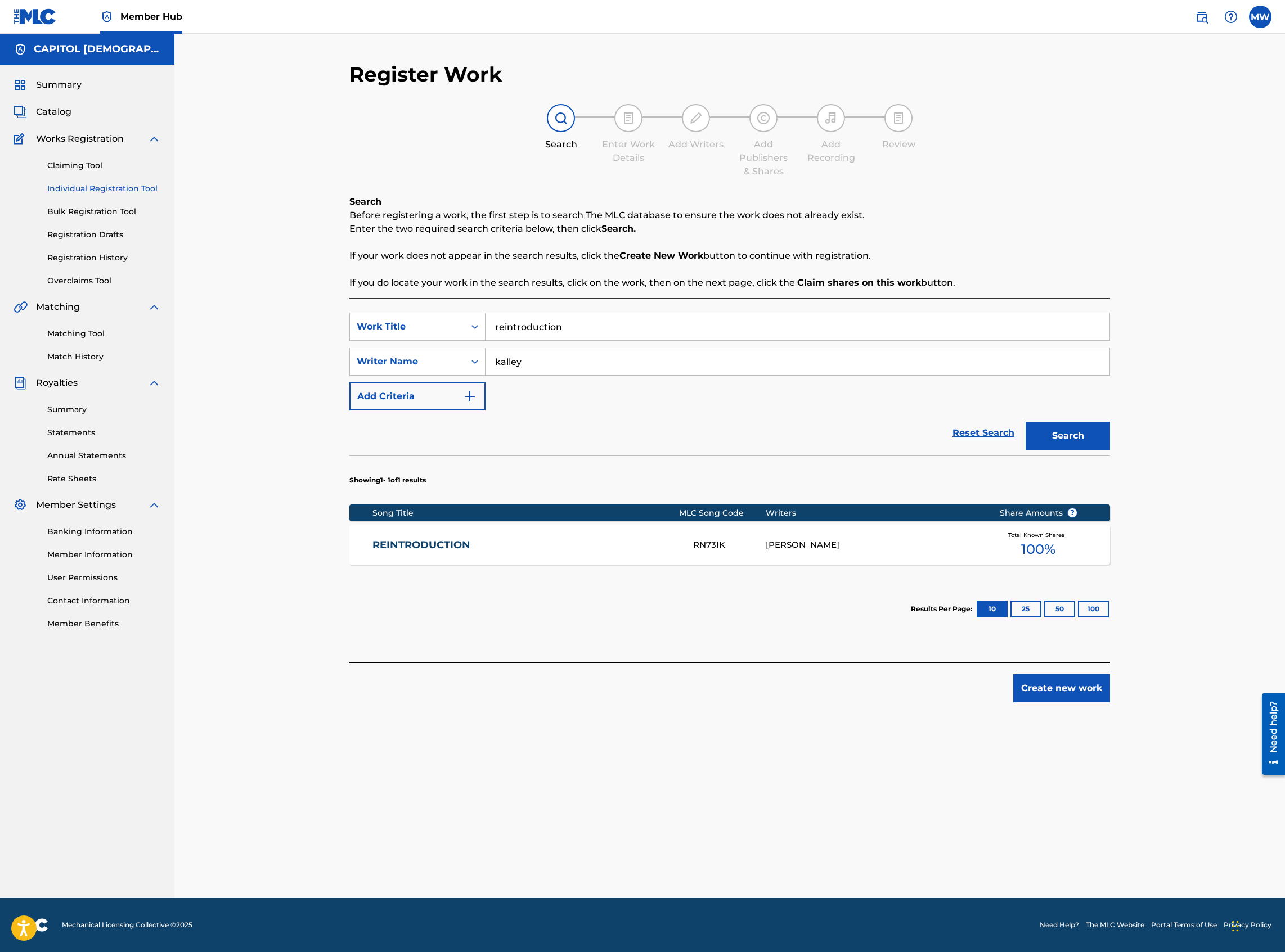
click at [446, 544] on link "REINTRODUCTION" at bounding box center [525, 544] width 306 height 13
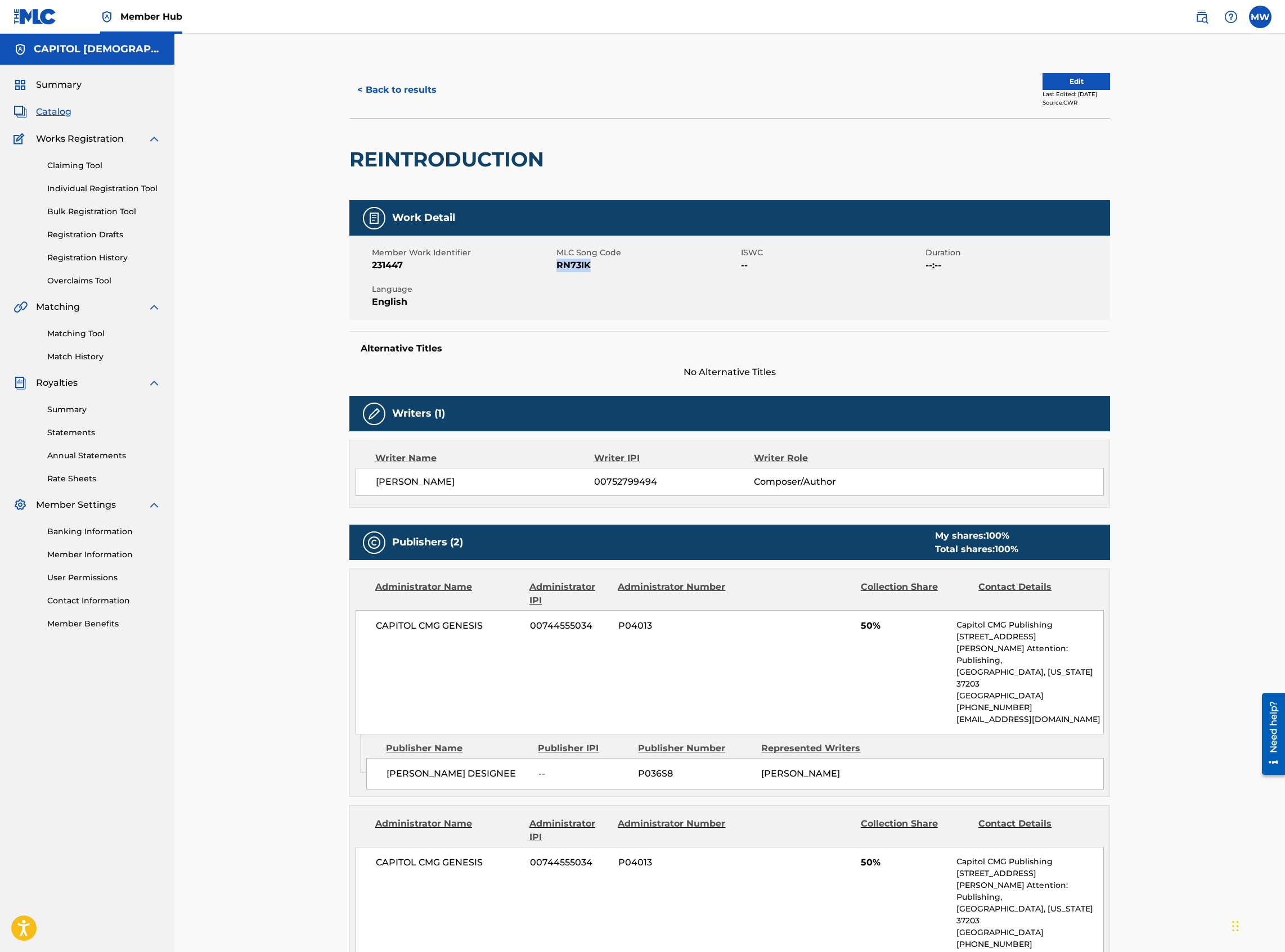
drag, startPoint x: 590, startPoint y: 268, endPoint x: 559, endPoint y: 266, distance: 31.1
click at [559, 266] on span "RN73IK" at bounding box center [647, 265] width 182 height 14
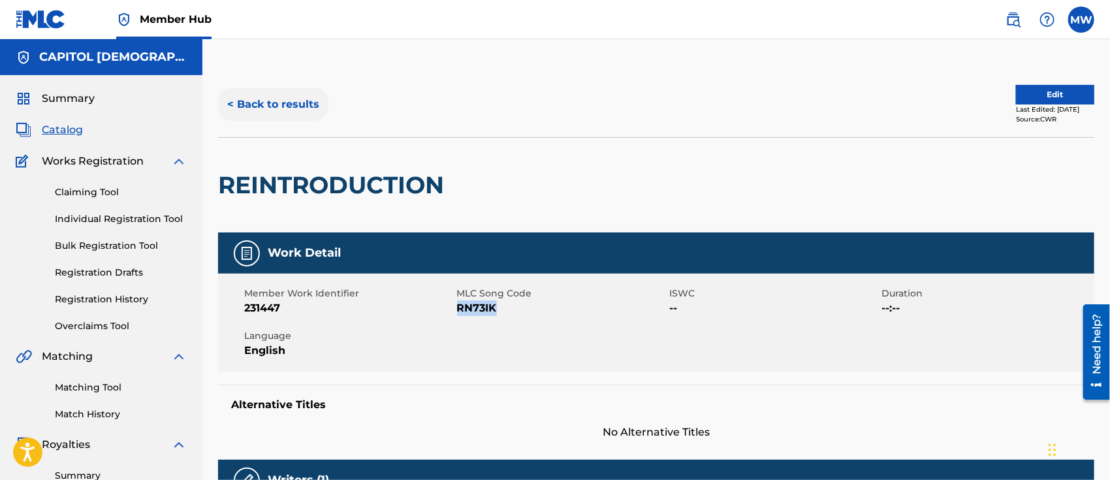
click at [305, 102] on button "< Back to results" at bounding box center [273, 104] width 110 height 33
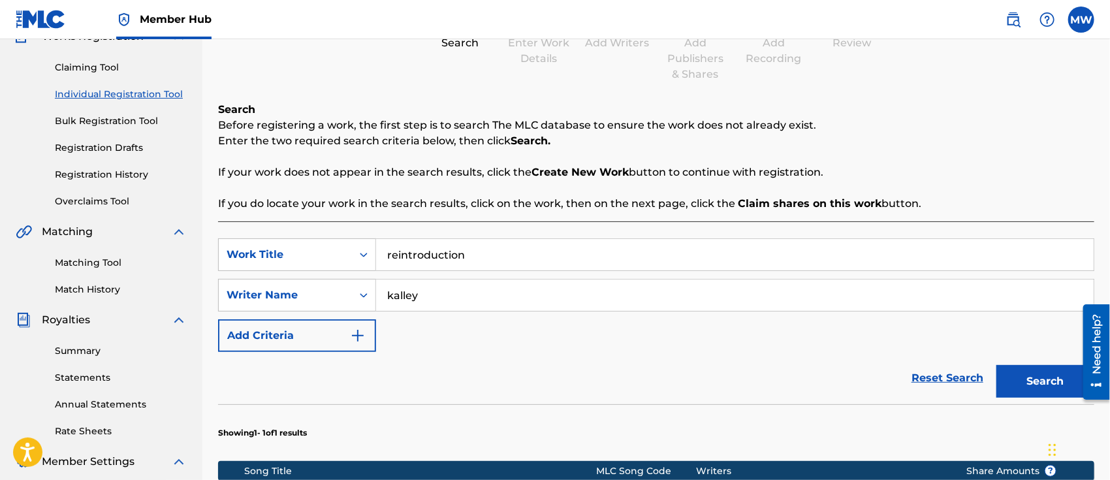
scroll to position [125, 0]
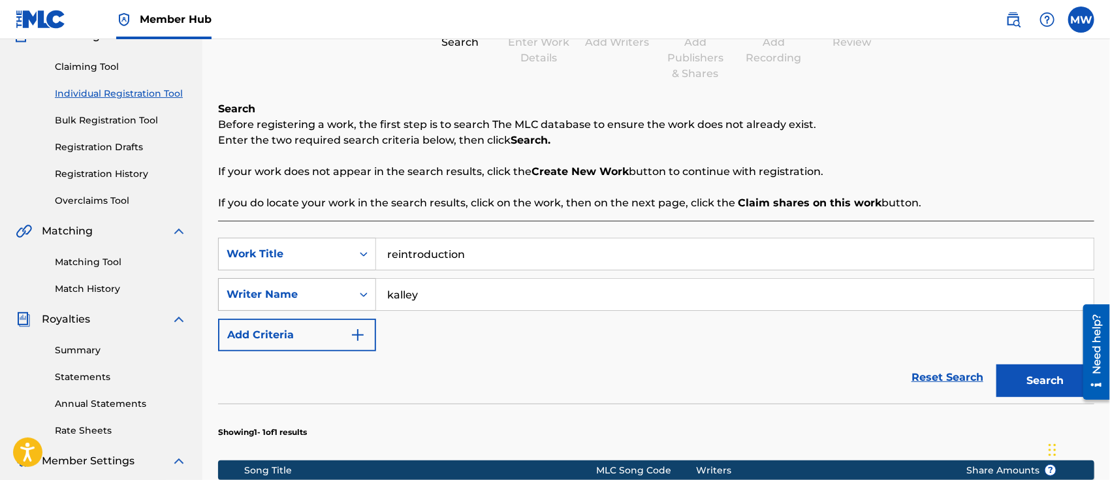
drag, startPoint x: 453, startPoint y: 300, endPoint x: 367, endPoint y: 296, distance: 86.3
click at [367, 296] on div "SearchWithCriteria29cf224c-96c1-4426-bb81-49a1ae26f9fc Writer Name [PERSON_NAME]" at bounding box center [656, 294] width 876 height 33
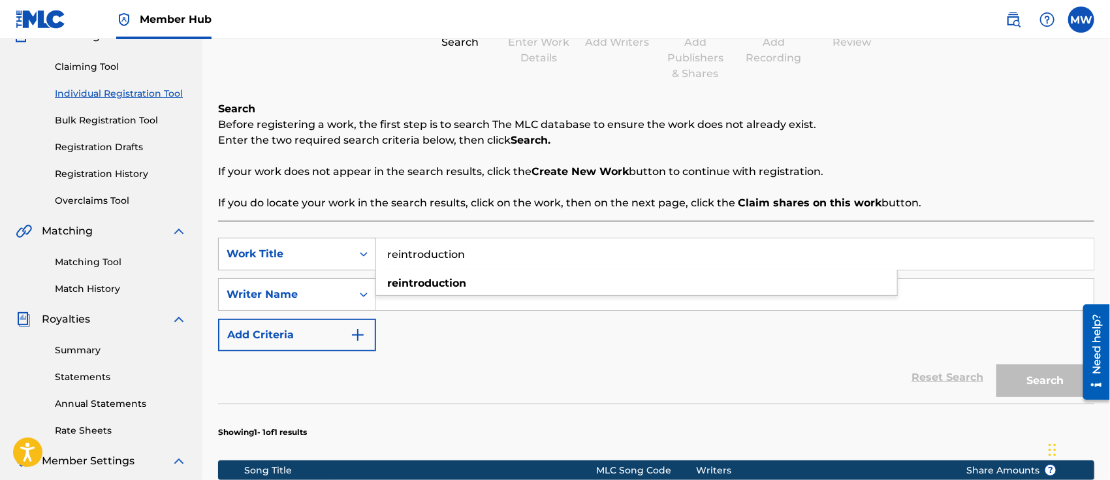
drag, startPoint x: 486, startPoint y: 259, endPoint x: 326, endPoint y: 268, distance: 160.8
click at [326, 268] on div "SearchWithCriteriada23c0fb-5550-40a8-8c65-e57d69af1491 Work Title reintroductio…" at bounding box center [656, 254] width 876 height 33
type input "that's mercy"
click at [423, 341] on div "SearchWithCriteriada23c0fb-5550-40a8-8c65-e57d69af1491 Work Title that's mercy …" at bounding box center [656, 295] width 876 height 114
click at [427, 292] on input "Search Form" at bounding box center [734, 294] width 717 height 31
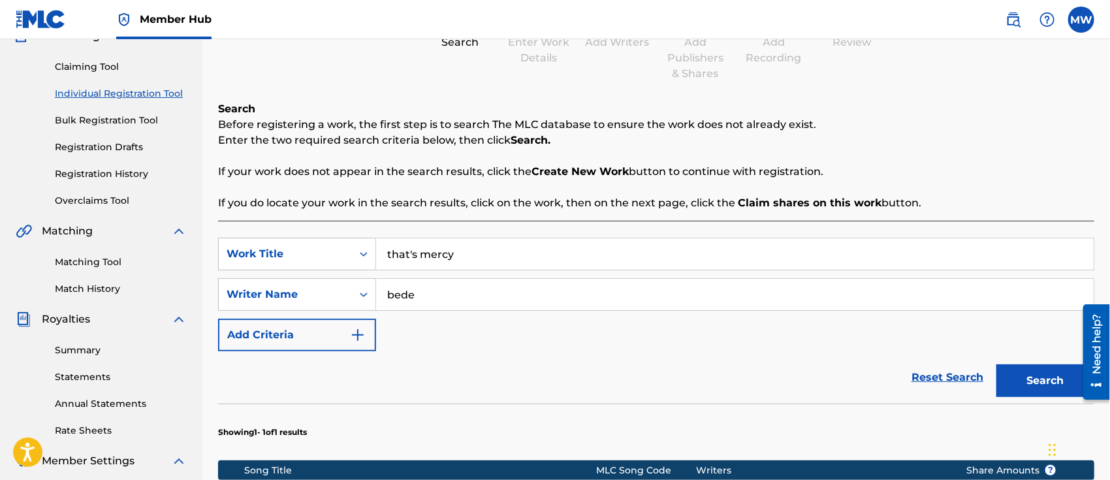
type input "bede"
click at [996, 364] on button "Search" at bounding box center [1045, 380] width 98 height 33
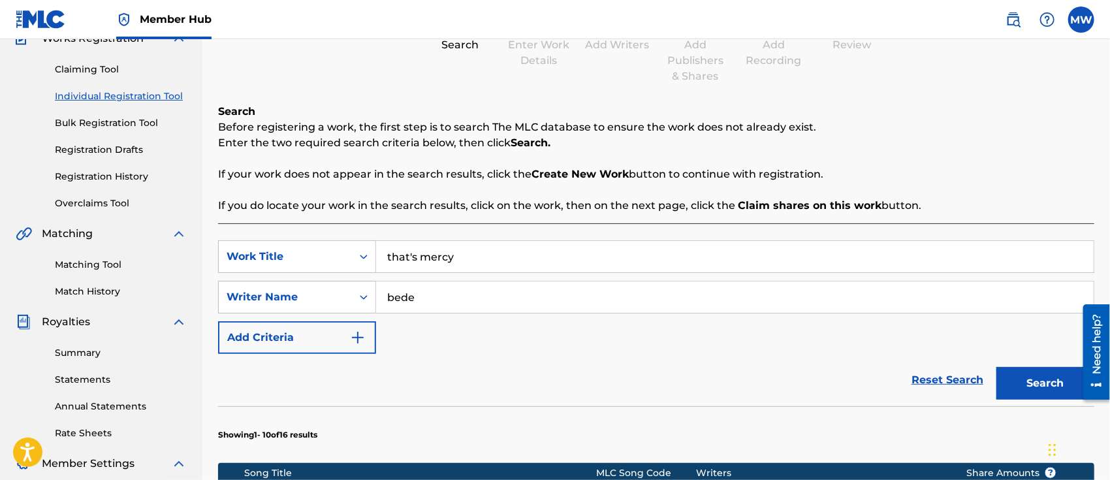
scroll to position [0, 0]
